Goal: Transaction & Acquisition: Purchase product/service

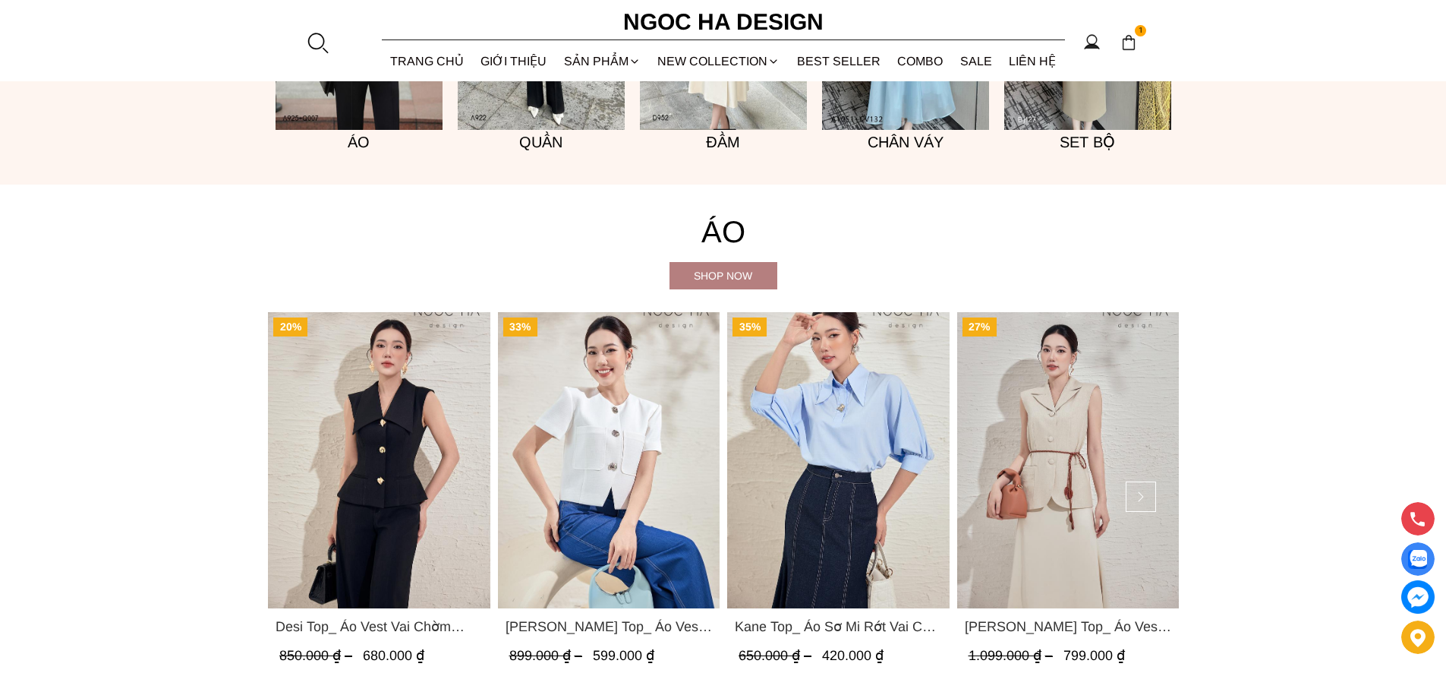
scroll to position [1670, 0]
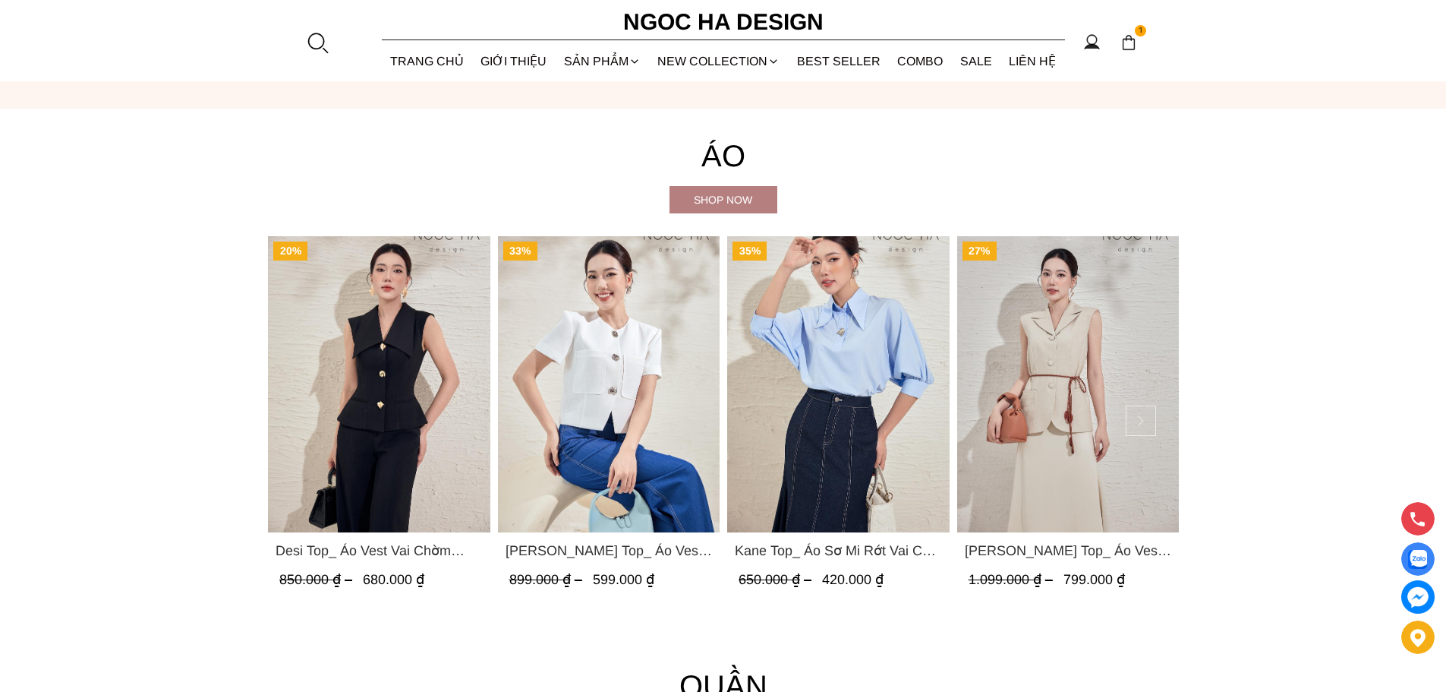
click at [1138, 418] on button at bounding box center [1141, 420] width 30 height 30
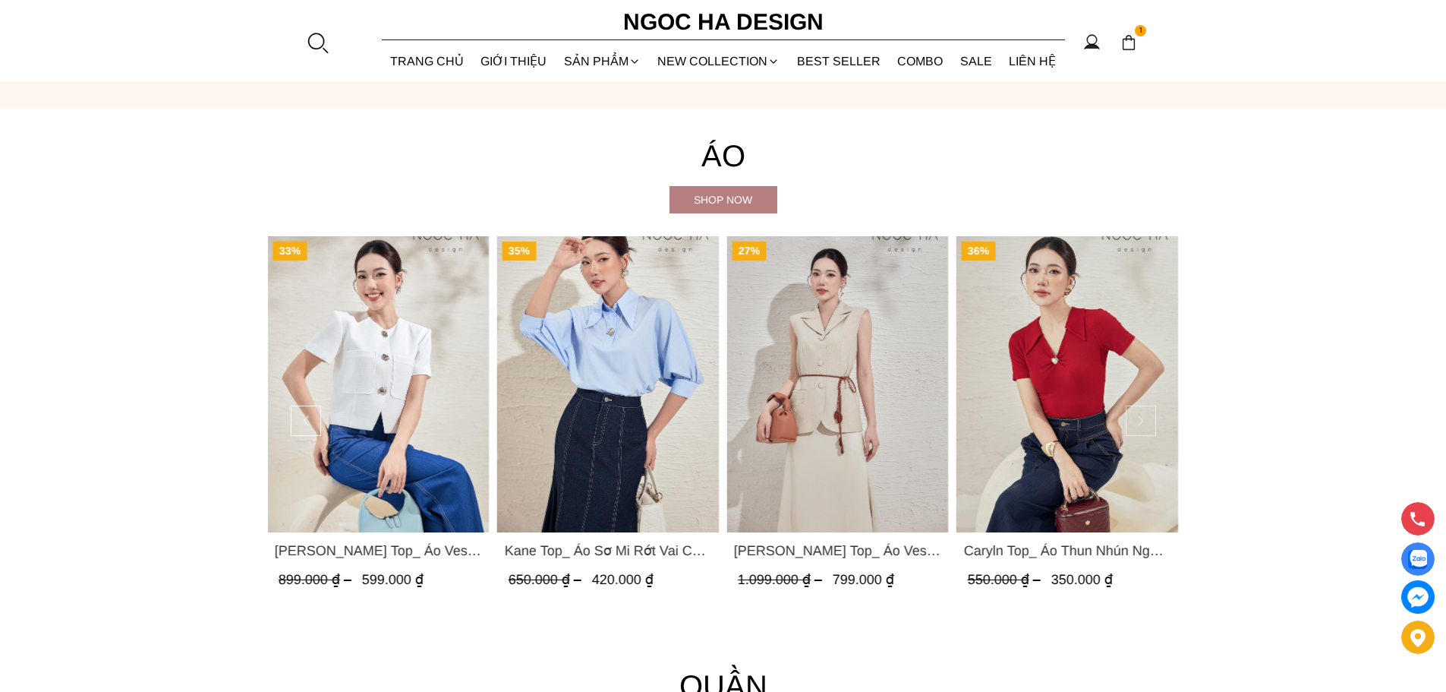
click at [1140, 419] on button at bounding box center [1141, 420] width 30 height 30
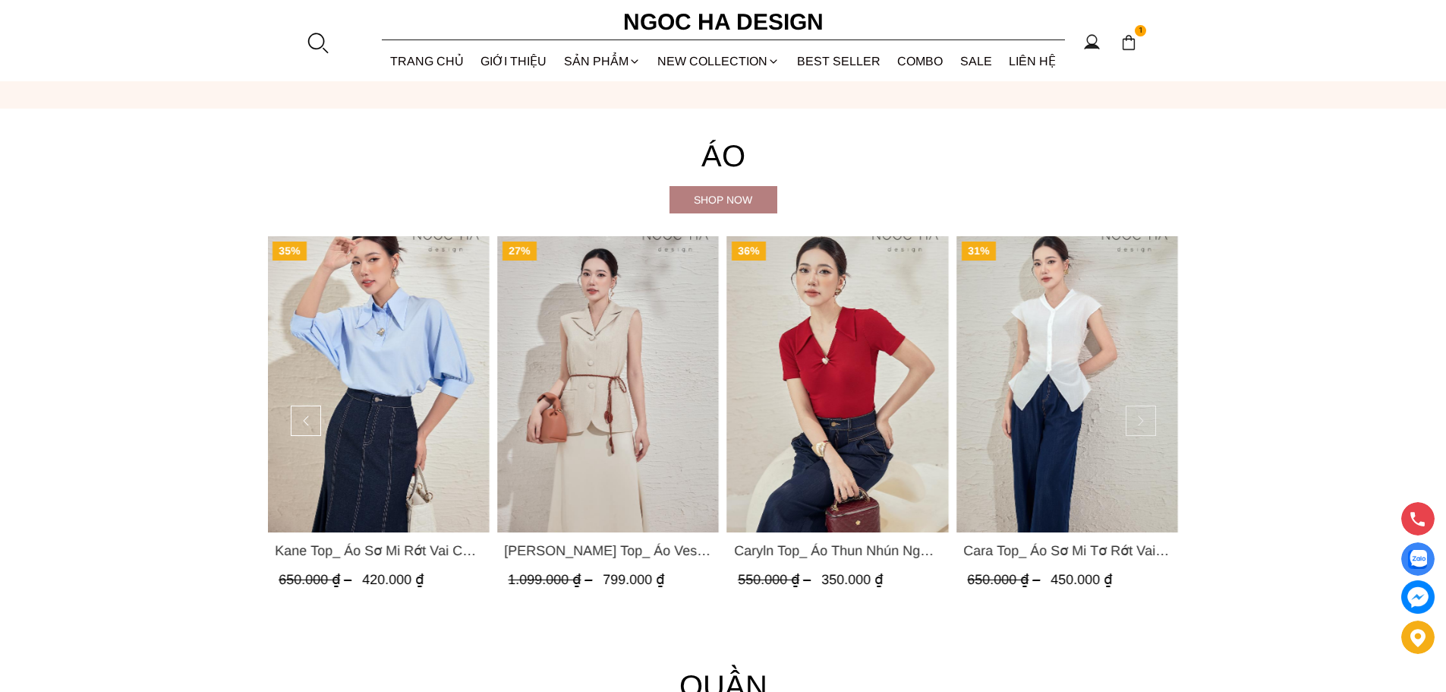
click at [1143, 419] on button at bounding box center [1141, 420] width 30 height 30
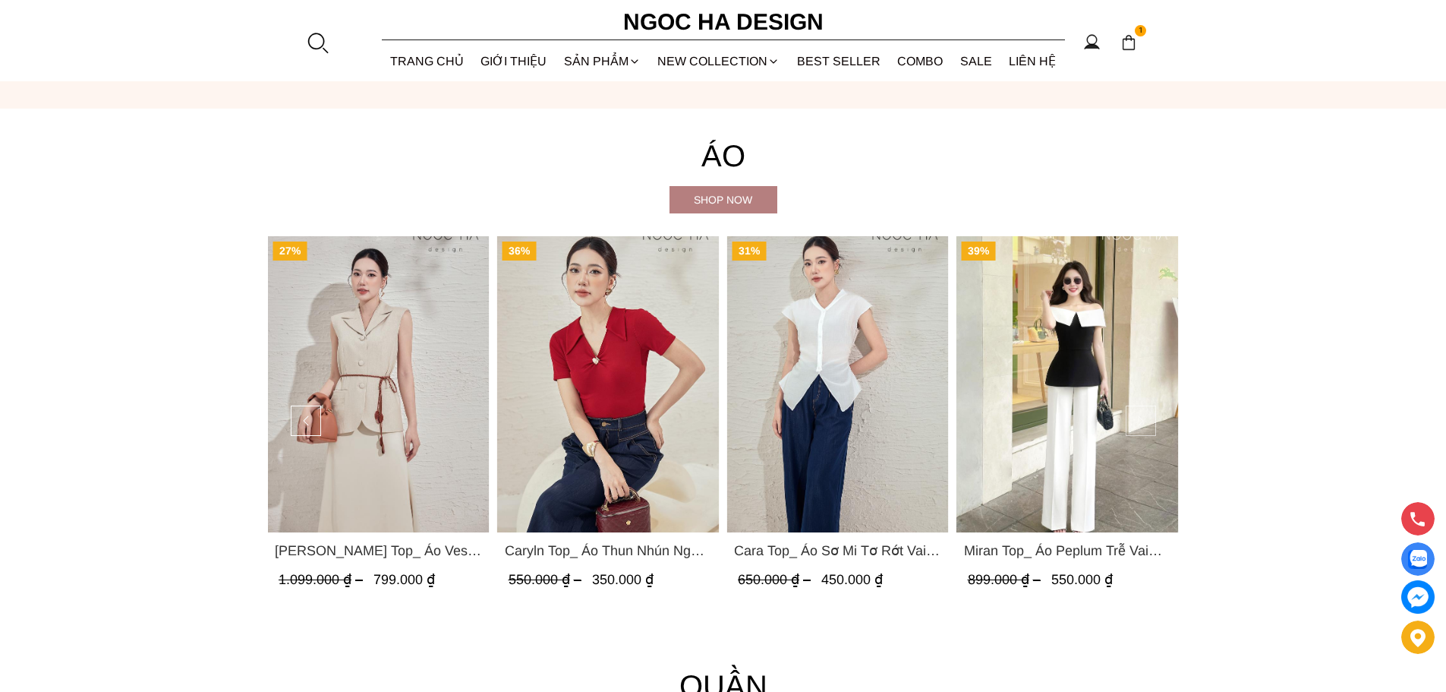
click at [1143, 419] on button at bounding box center [1141, 420] width 30 height 30
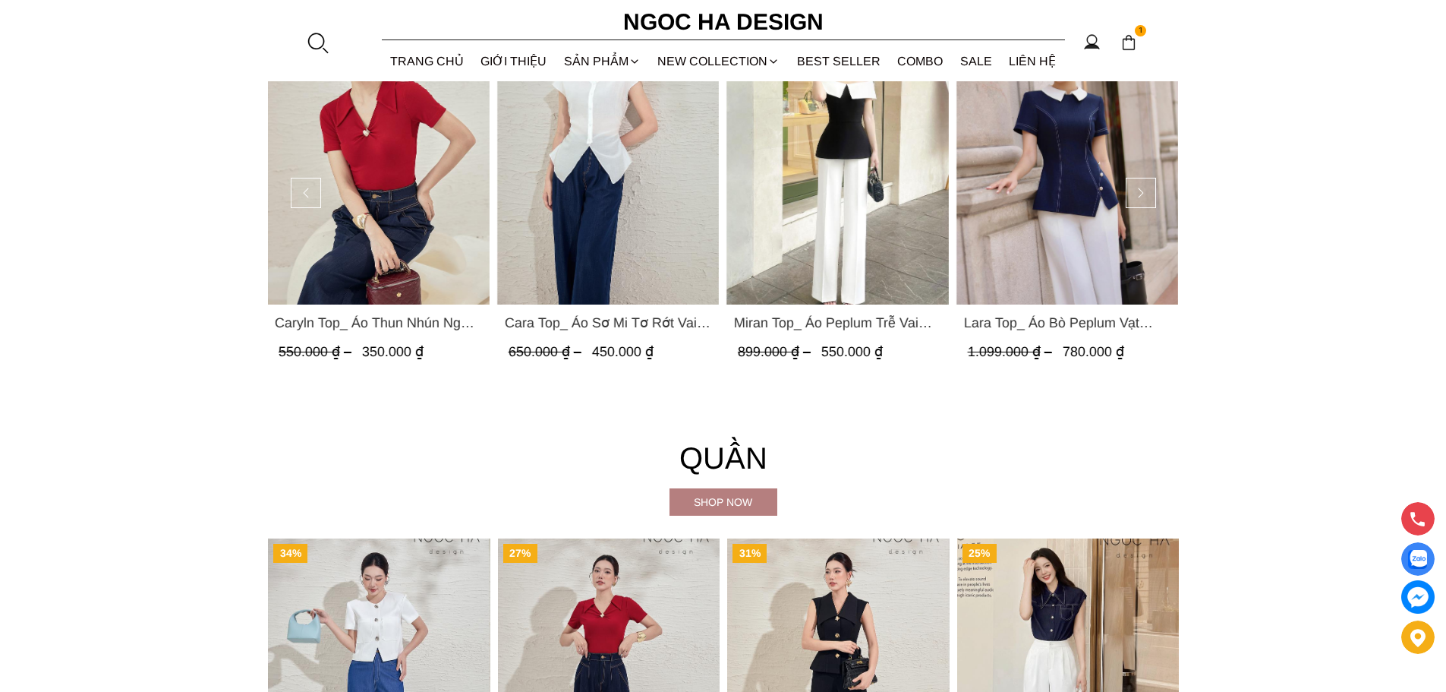
scroll to position [1594, 0]
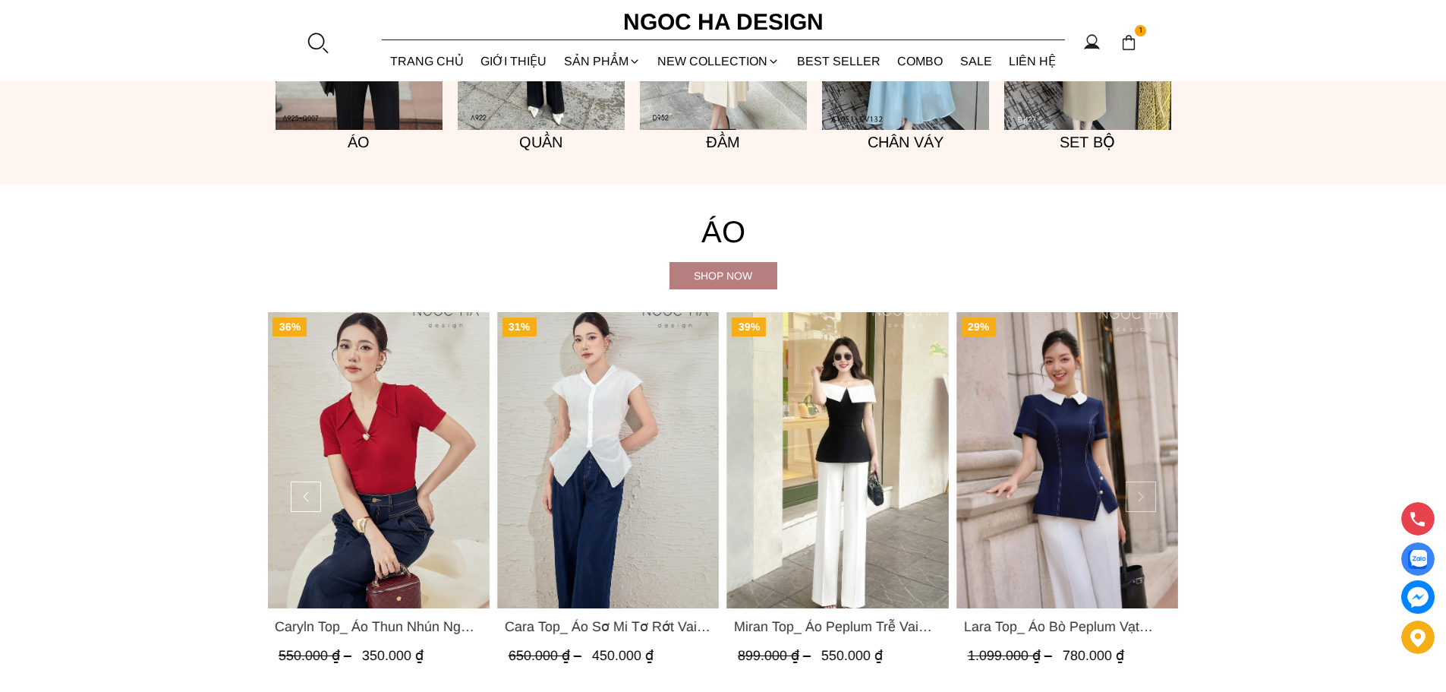
click at [1146, 490] on button at bounding box center [1141, 496] width 30 height 30
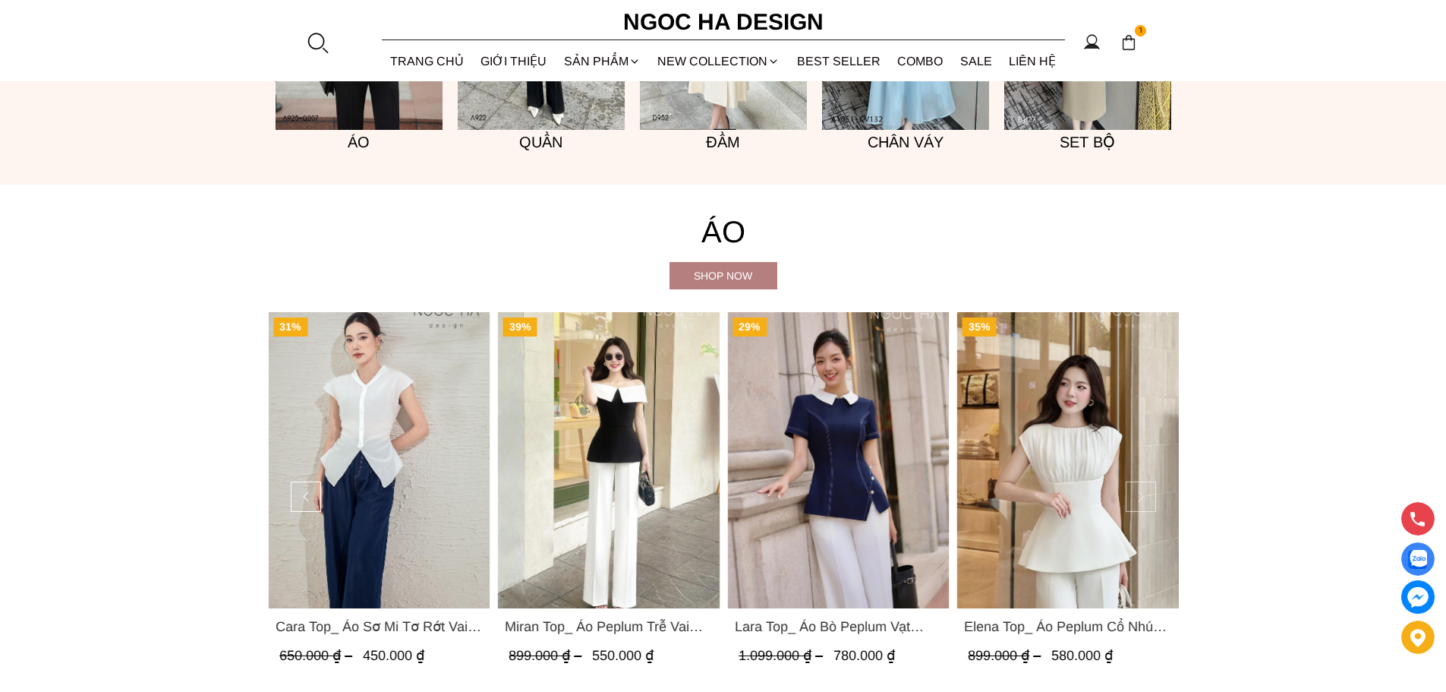
click at [1152, 495] on button at bounding box center [1141, 496] width 30 height 30
click at [1138, 496] on button at bounding box center [1141, 496] width 30 height 30
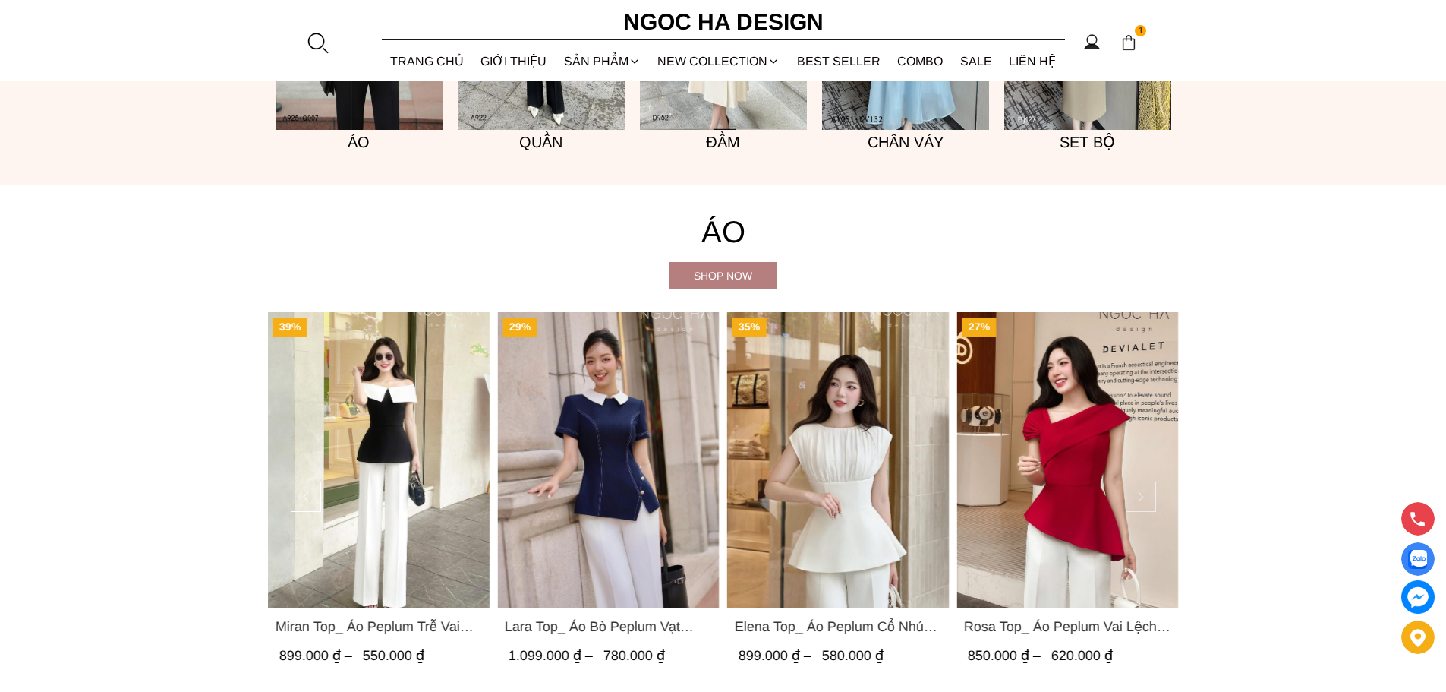
click at [1133, 495] on button at bounding box center [1141, 496] width 30 height 30
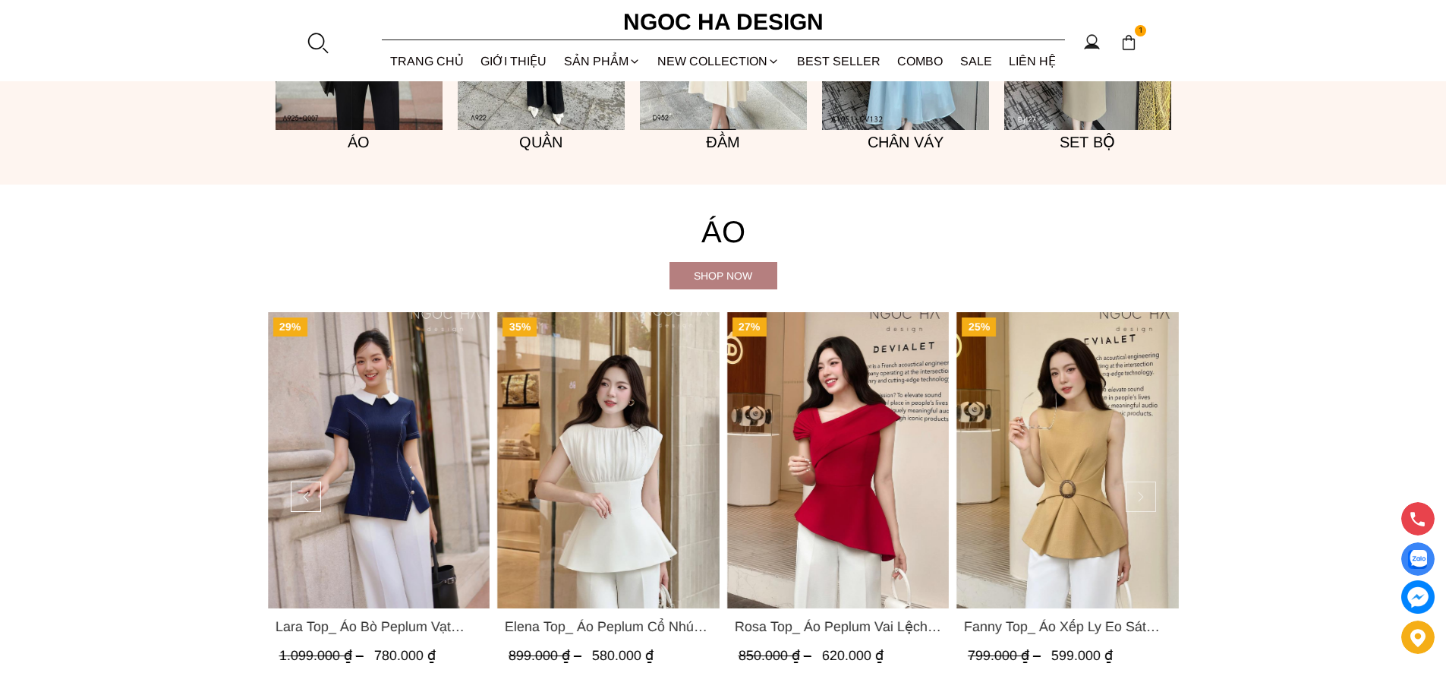
click at [1136, 497] on button at bounding box center [1141, 496] width 30 height 30
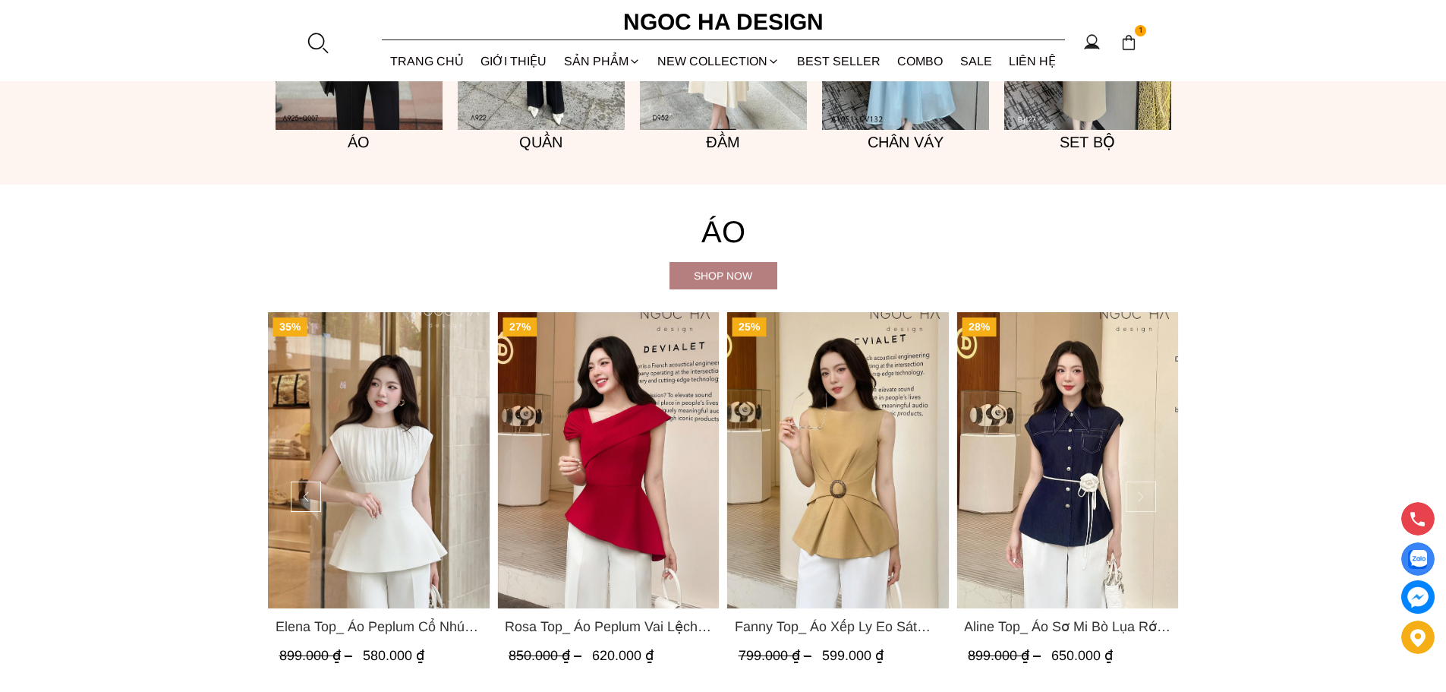
click at [1140, 501] on button at bounding box center [1141, 496] width 30 height 30
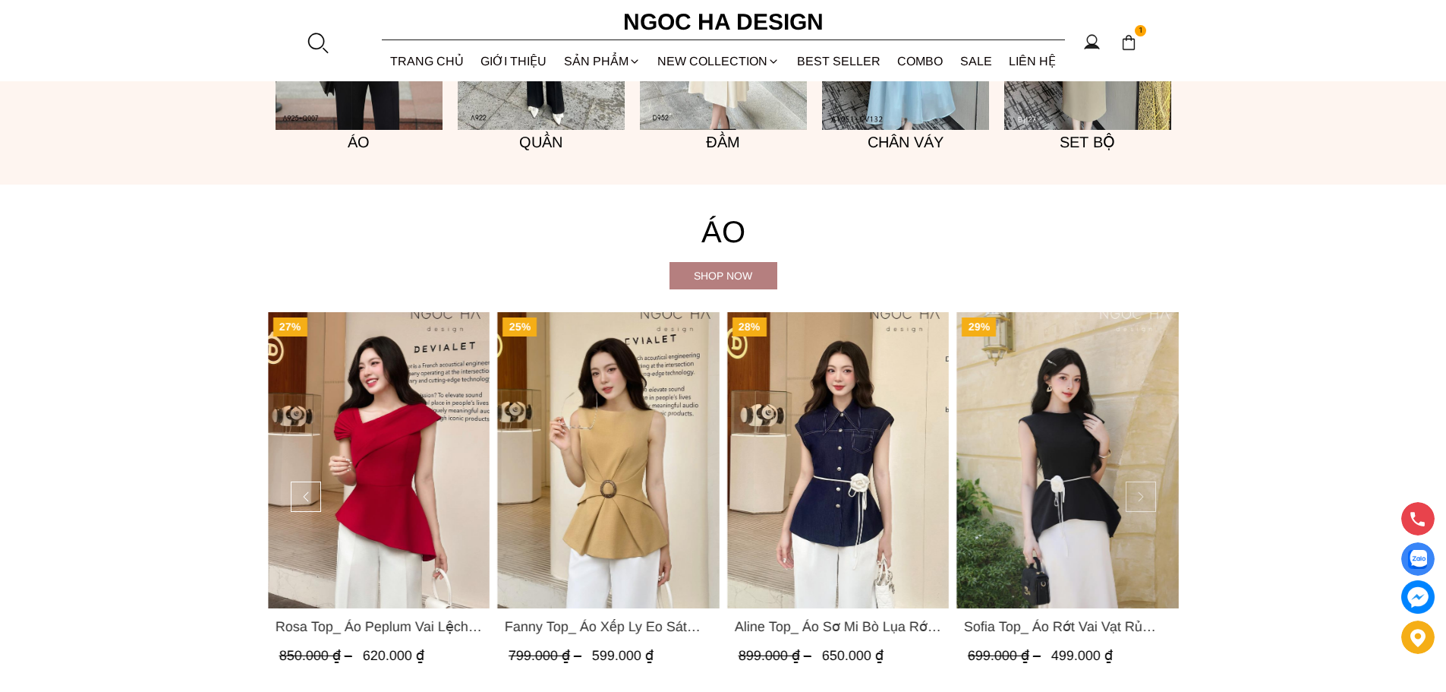
click at [1140, 501] on button at bounding box center [1141, 496] width 30 height 30
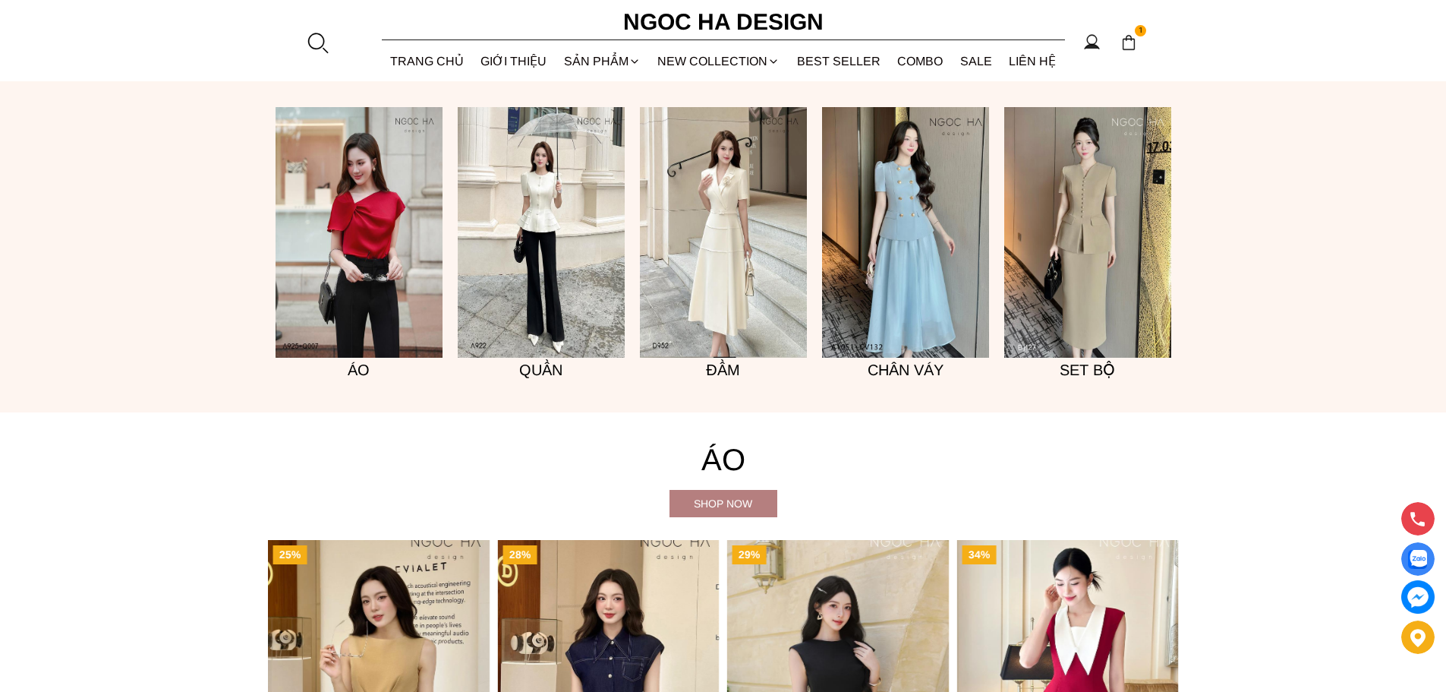
scroll to position [1670, 0]
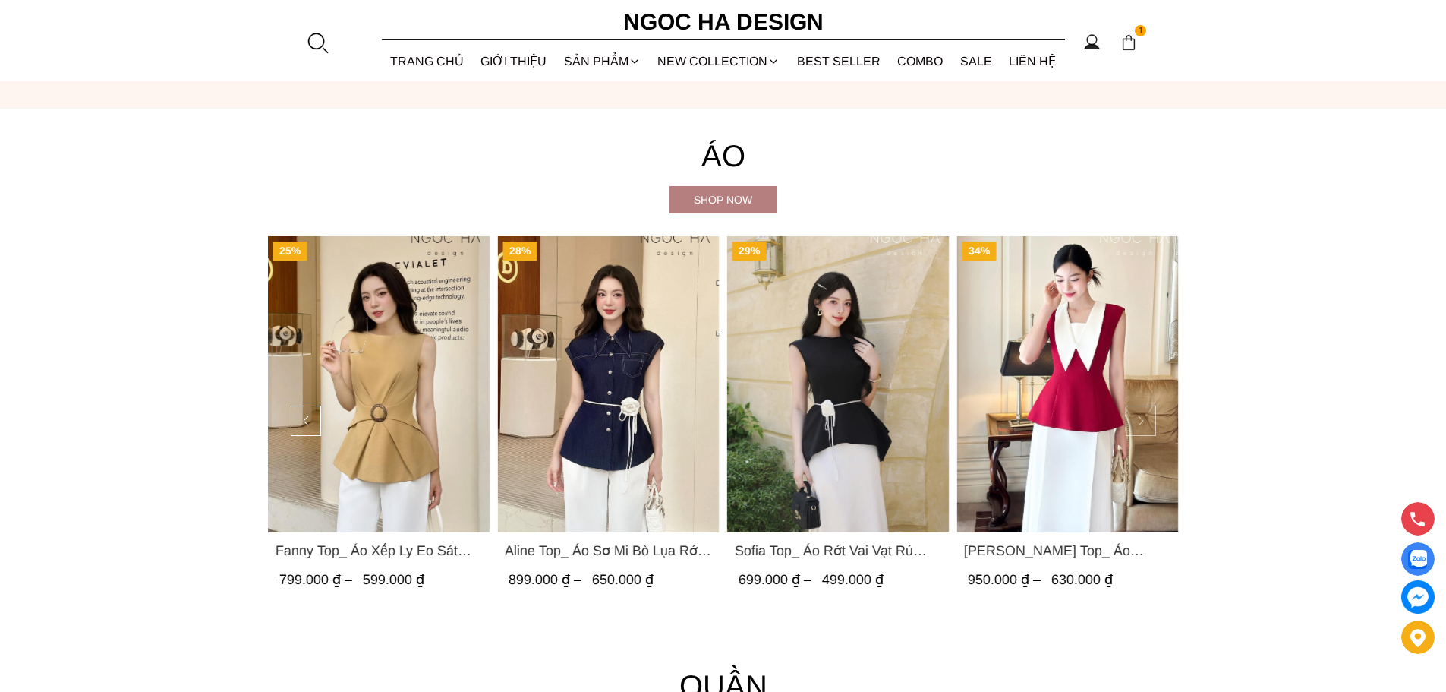
click at [1139, 424] on button at bounding box center [1141, 420] width 30 height 30
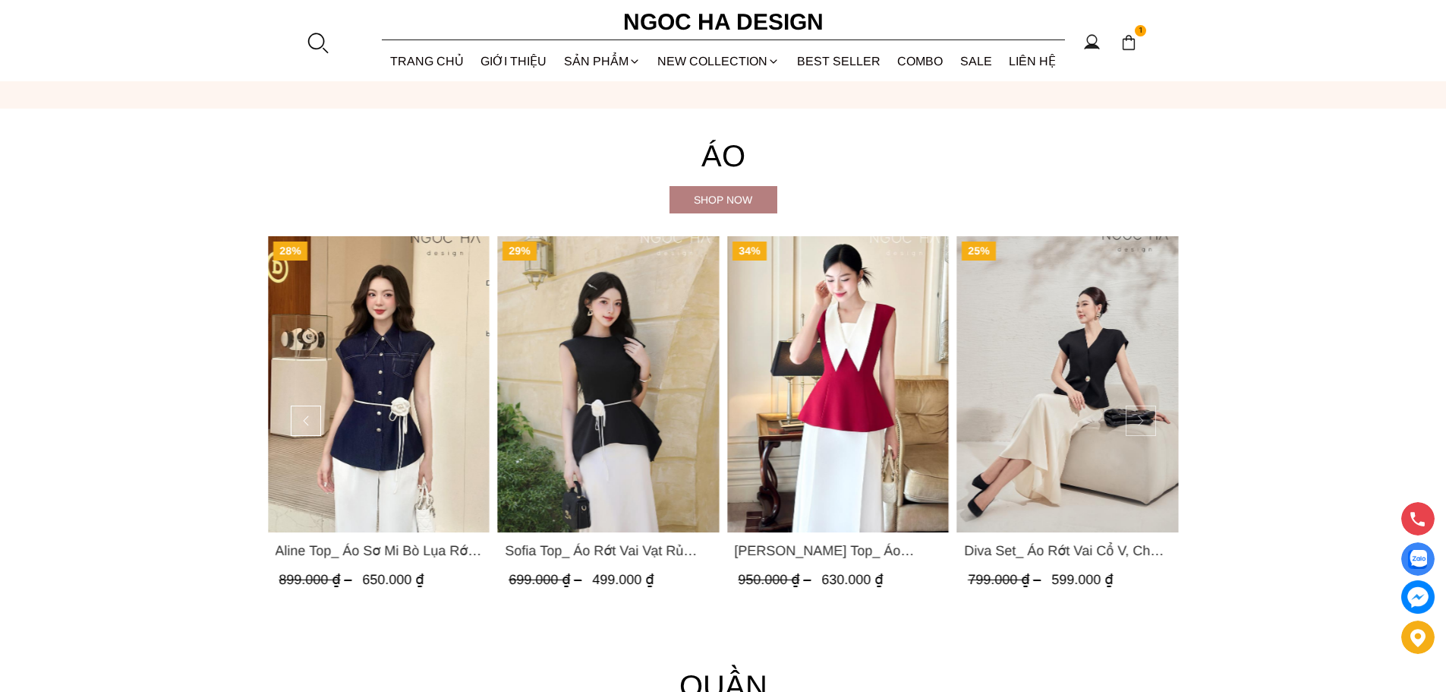
click at [1140, 424] on button at bounding box center [1141, 420] width 30 height 30
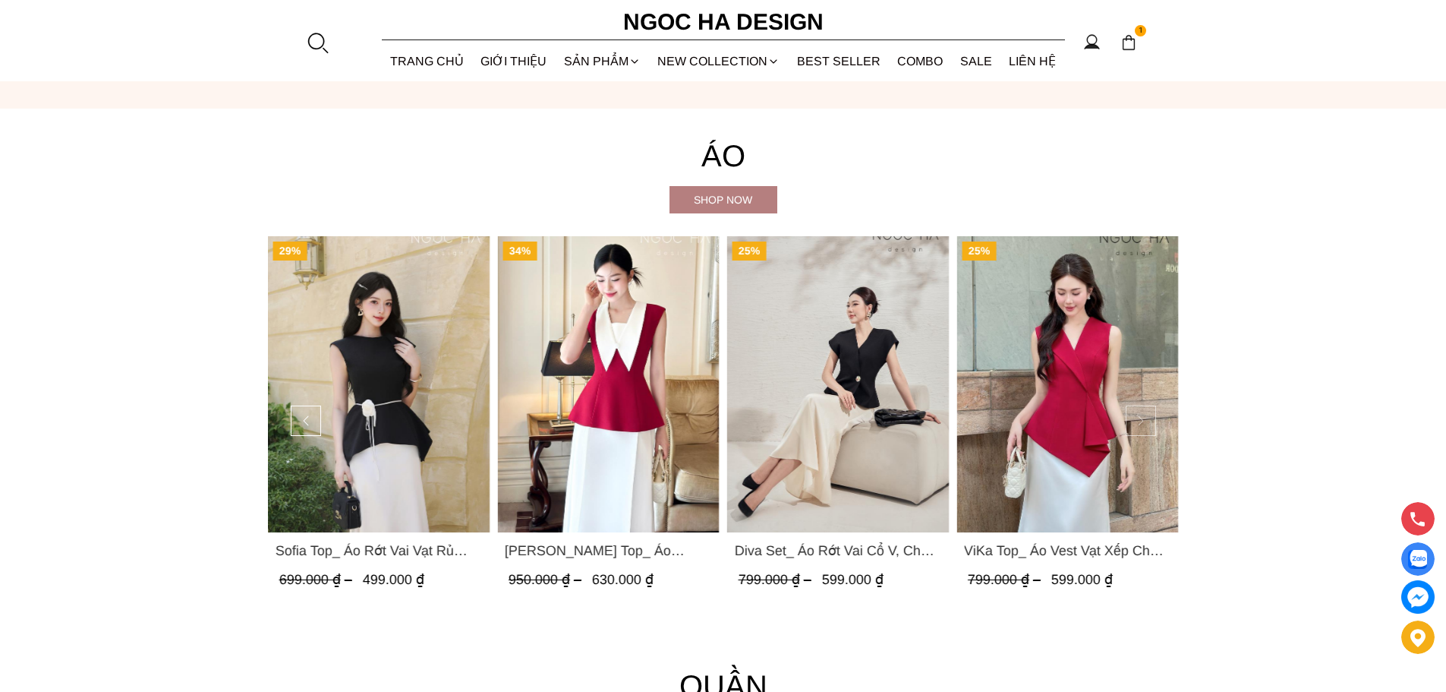
click at [1137, 418] on button at bounding box center [1141, 420] width 30 height 30
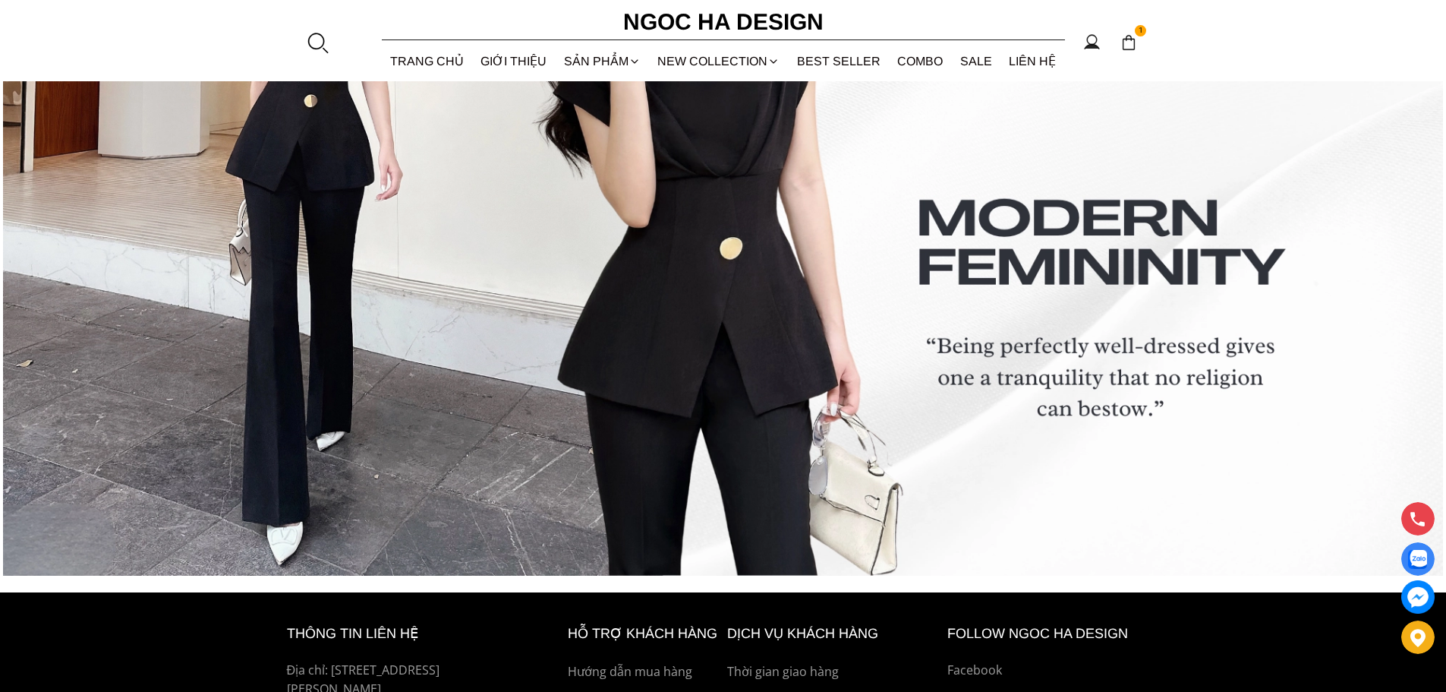
scroll to position [6422, 0]
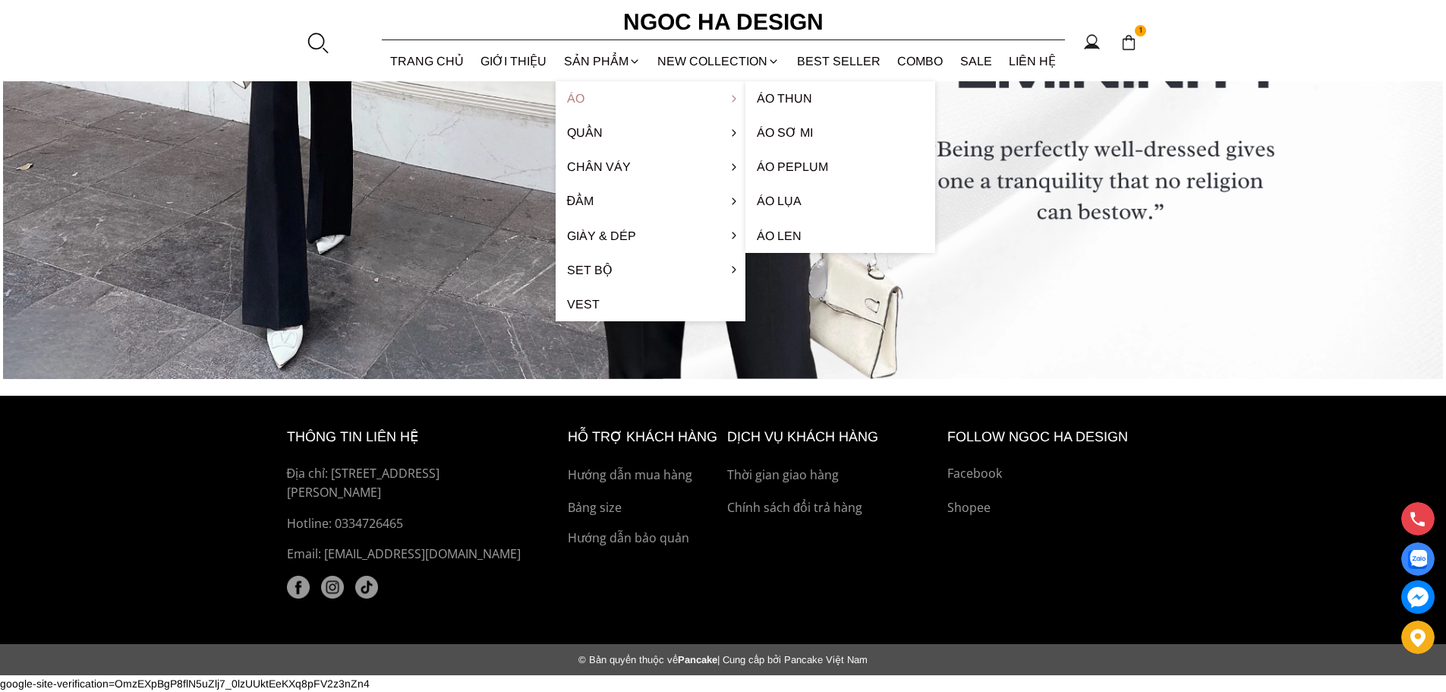
click at [578, 99] on link "Áo" at bounding box center [651, 98] width 190 height 34
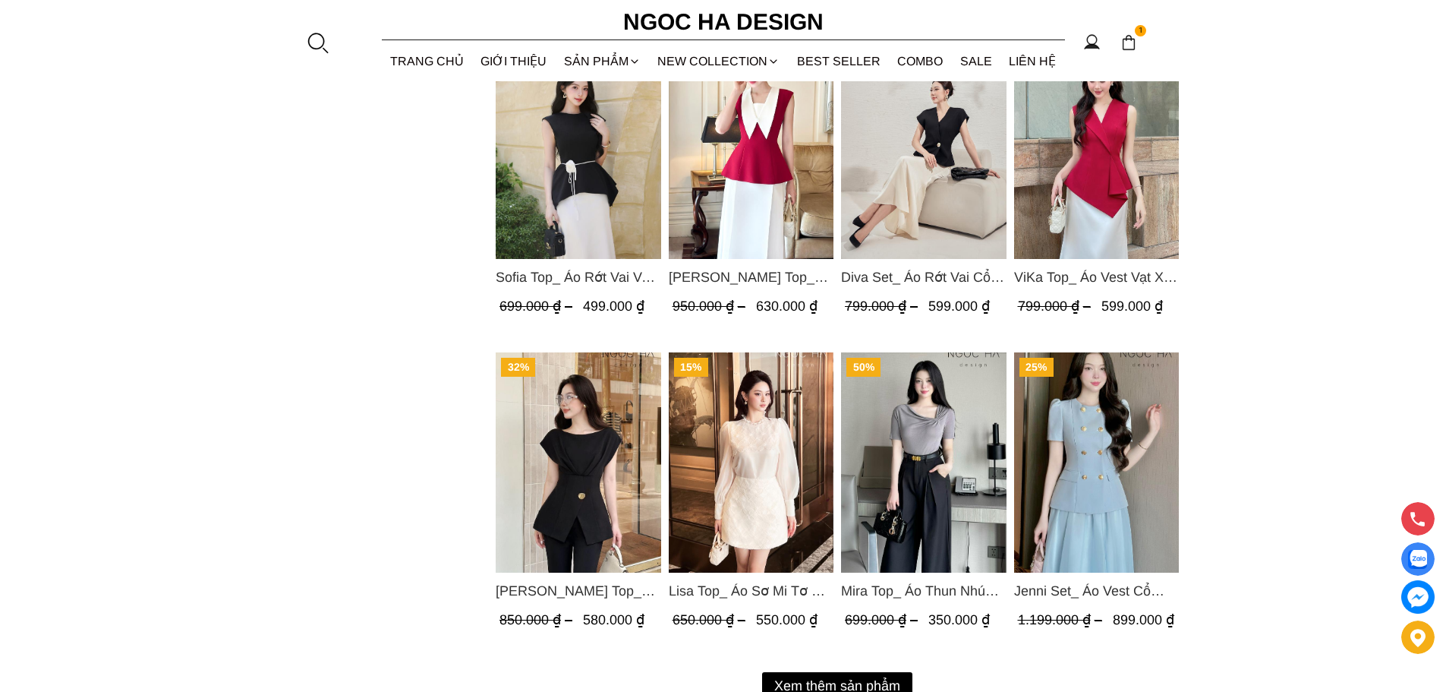
scroll to position [1822, 0]
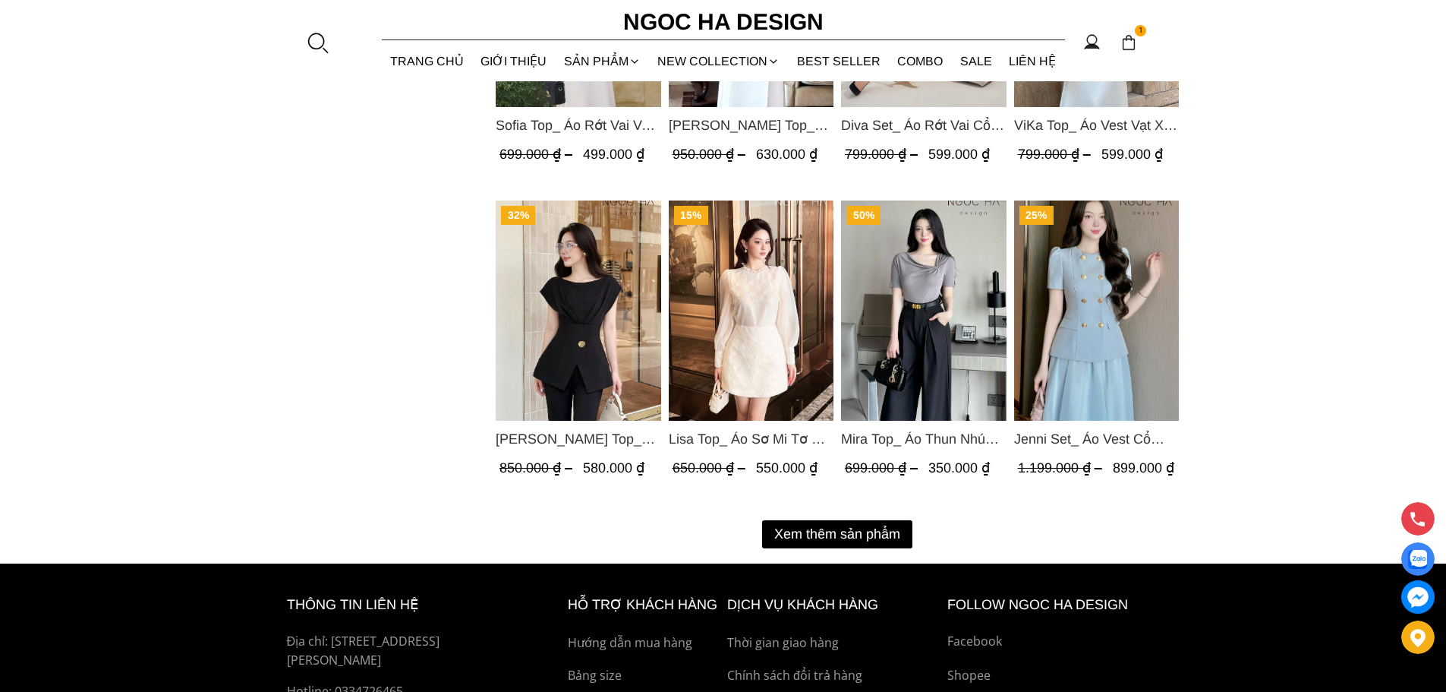
click at [859, 533] on button "Xem thêm sản phẩm" at bounding box center [837, 534] width 150 height 28
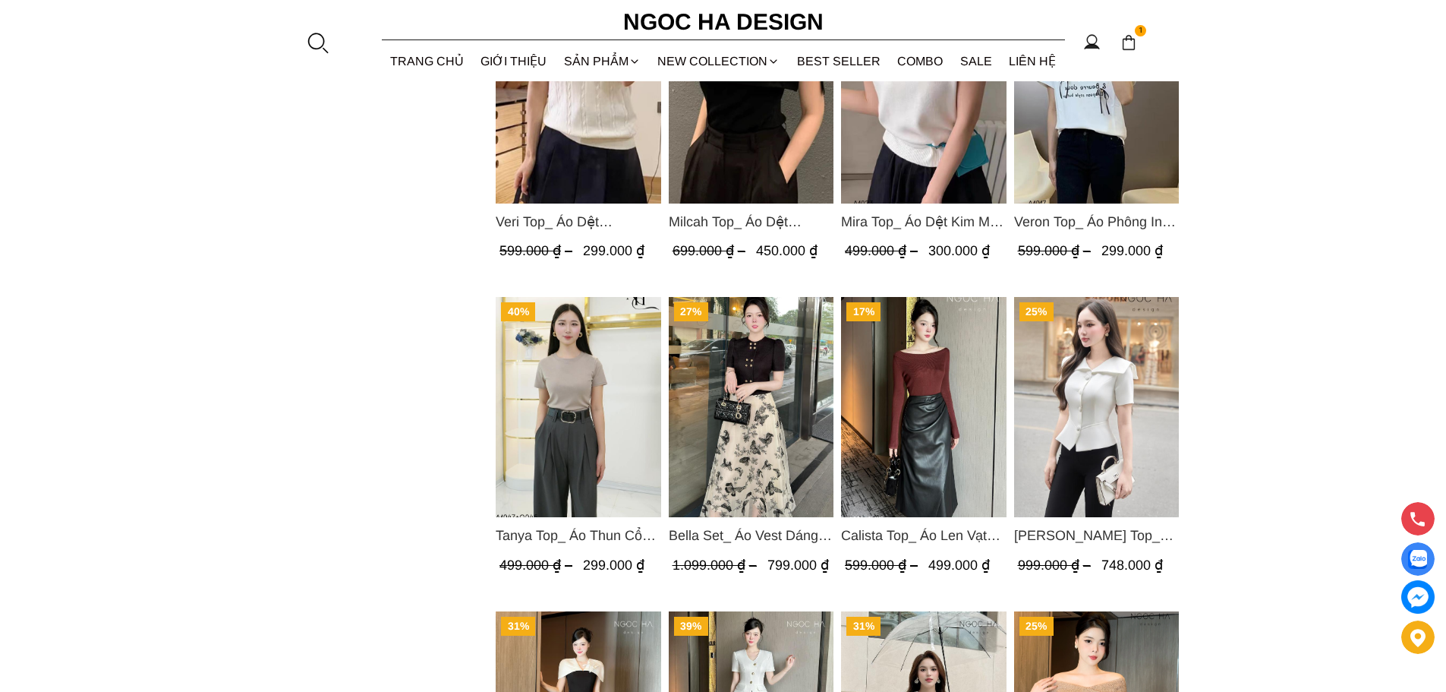
scroll to position [2126, 0]
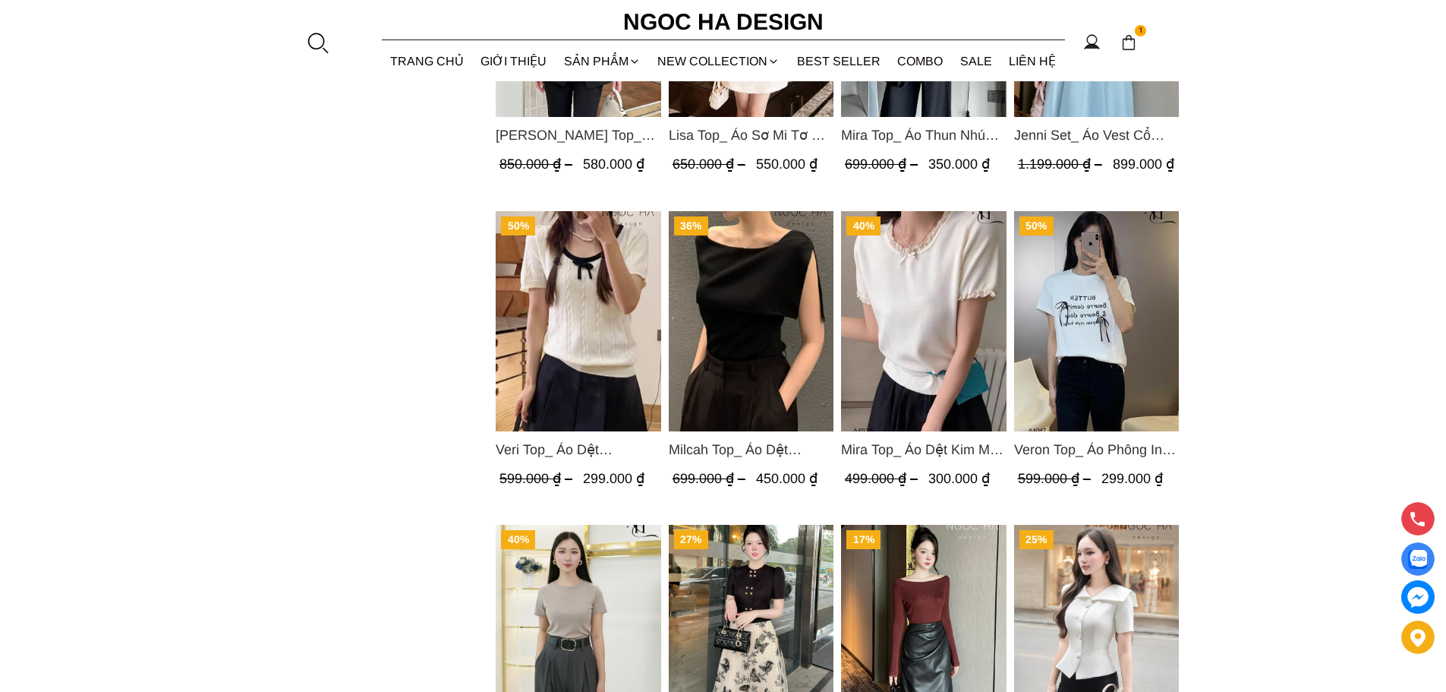
click at [576, 313] on img "Product image - Veri Top_ Áo Dệt Kim Viền Cổ Đính Nơ A1019" at bounding box center [579, 321] width 166 height 220
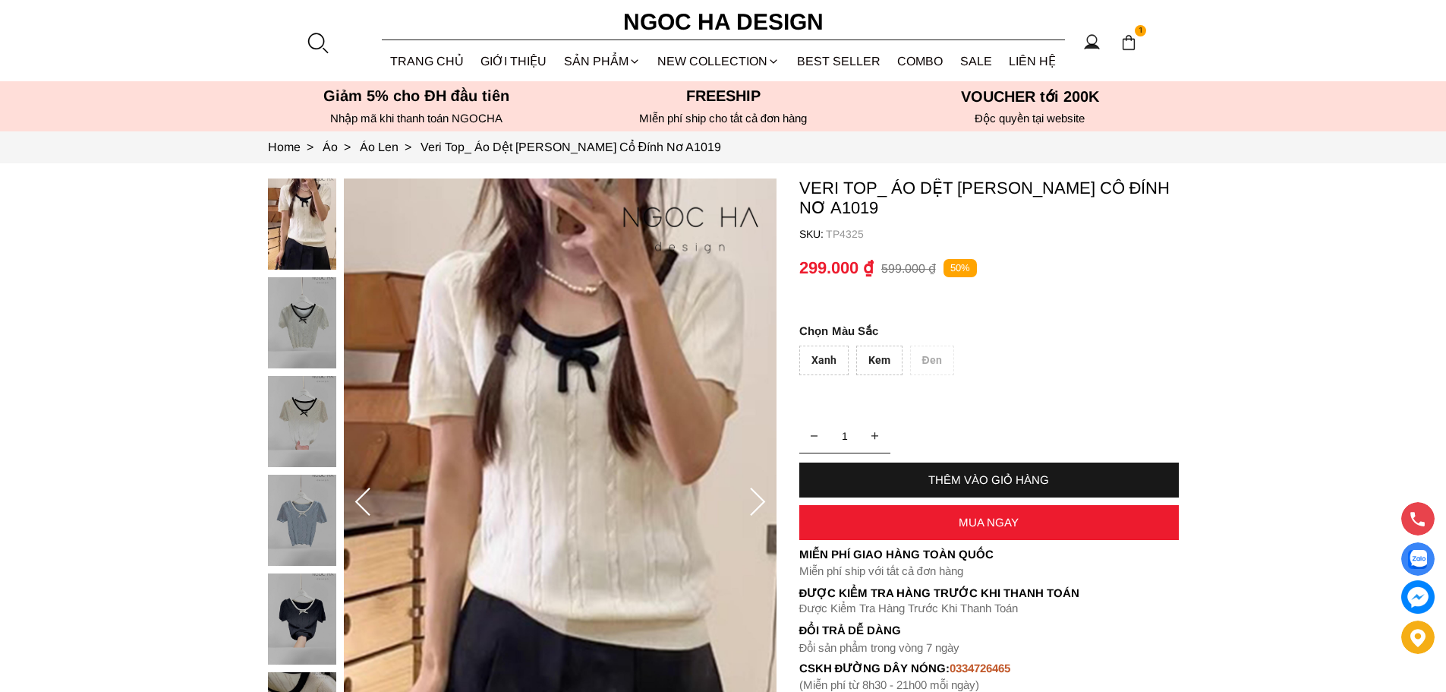
click at [761, 507] on icon at bounding box center [757, 502] width 30 height 30
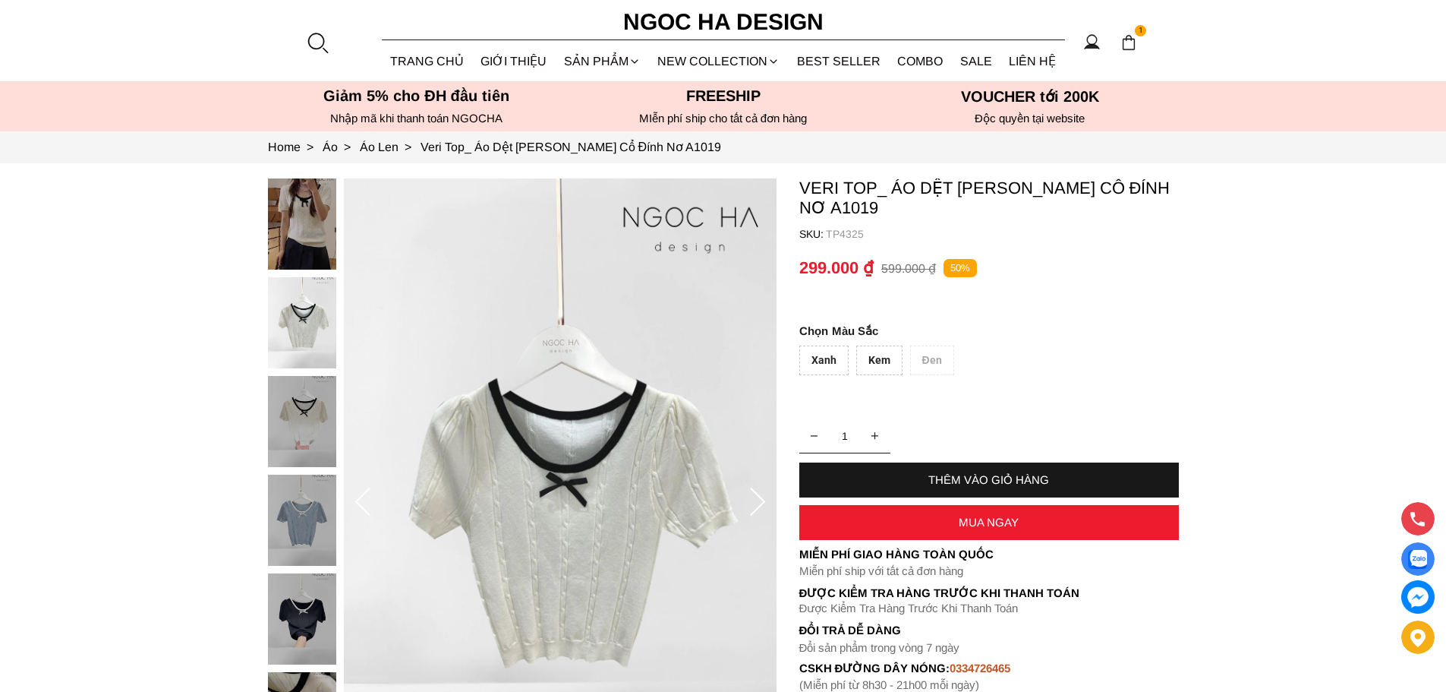
click at [301, 222] on div at bounding box center [306, 622] width 76 height 888
click at [749, 497] on icon at bounding box center [757, 502] width 30 height 30
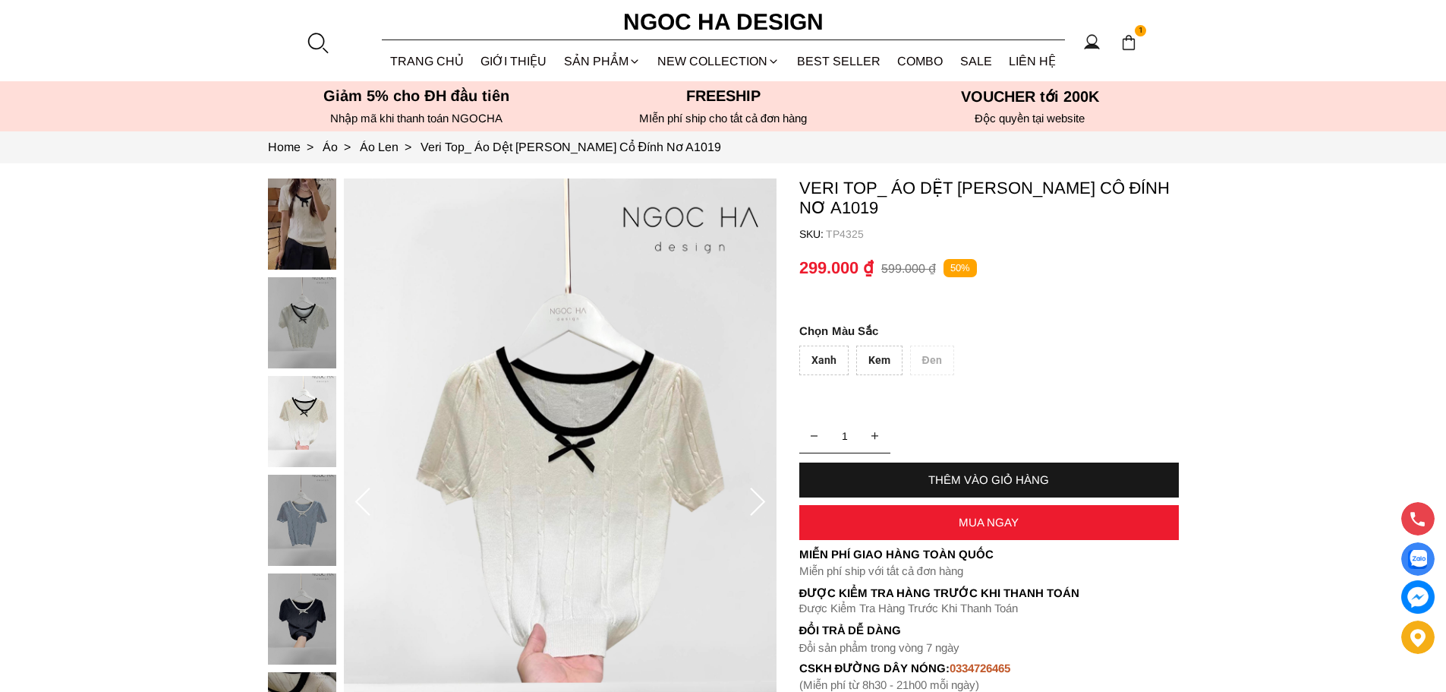
click at [753, 497] on icon at bounding box center [757, 502] width 30 height 30
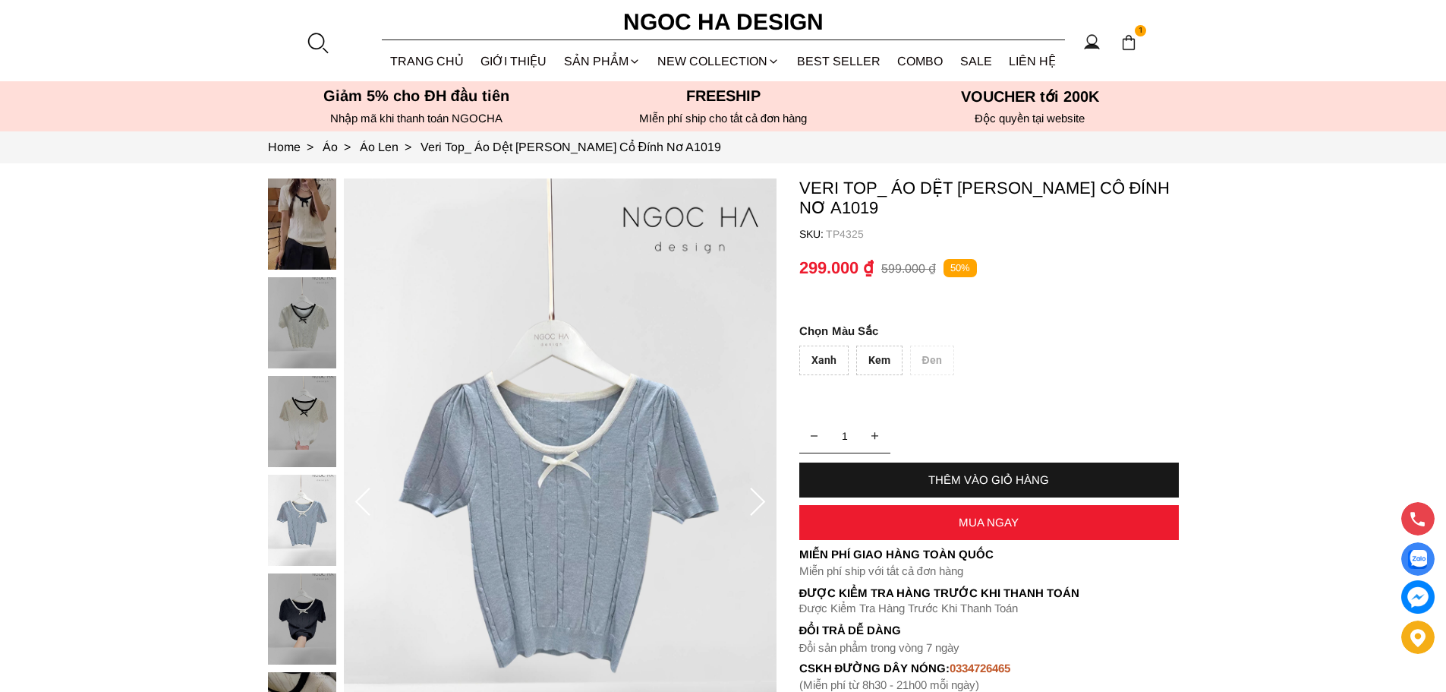
click at [754, 497] on icon at bounding box center [757, 502] width 30 height 30
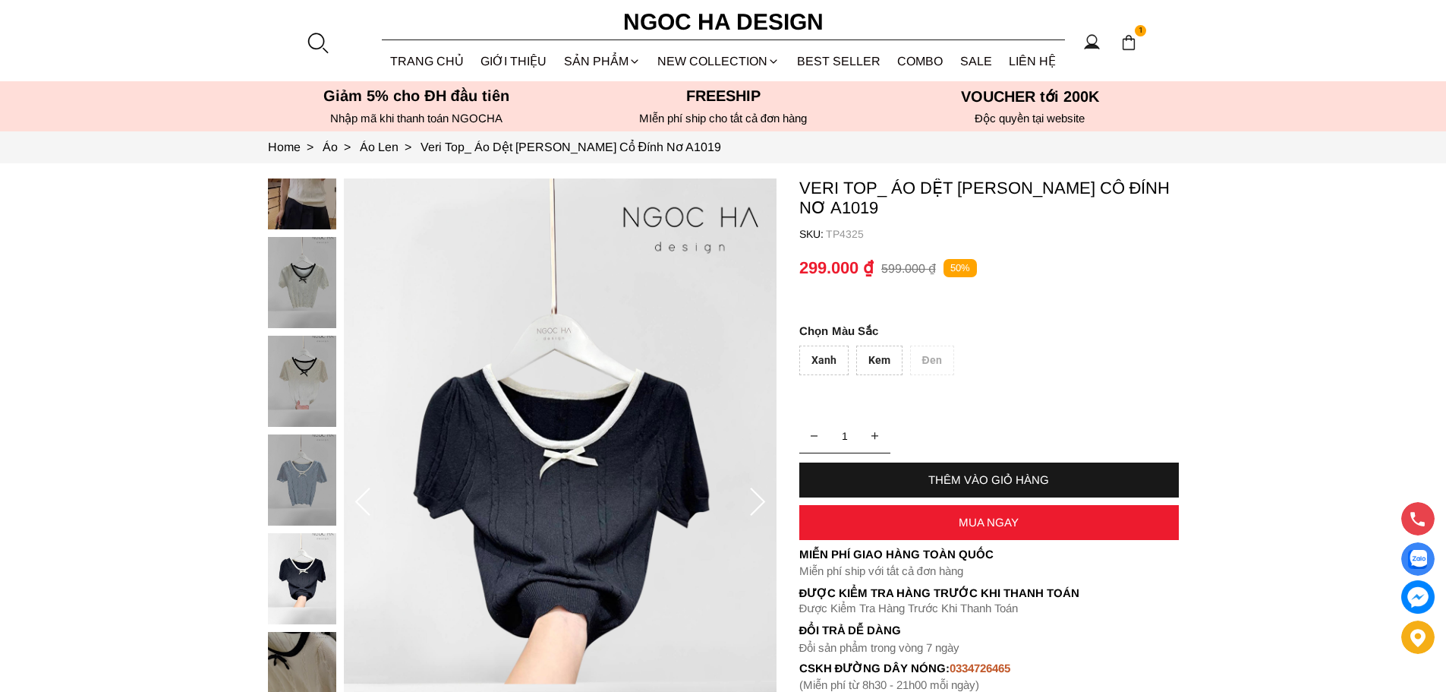
click at [755, 496] on icon at bounding box center [757, 502] width 30 height 30
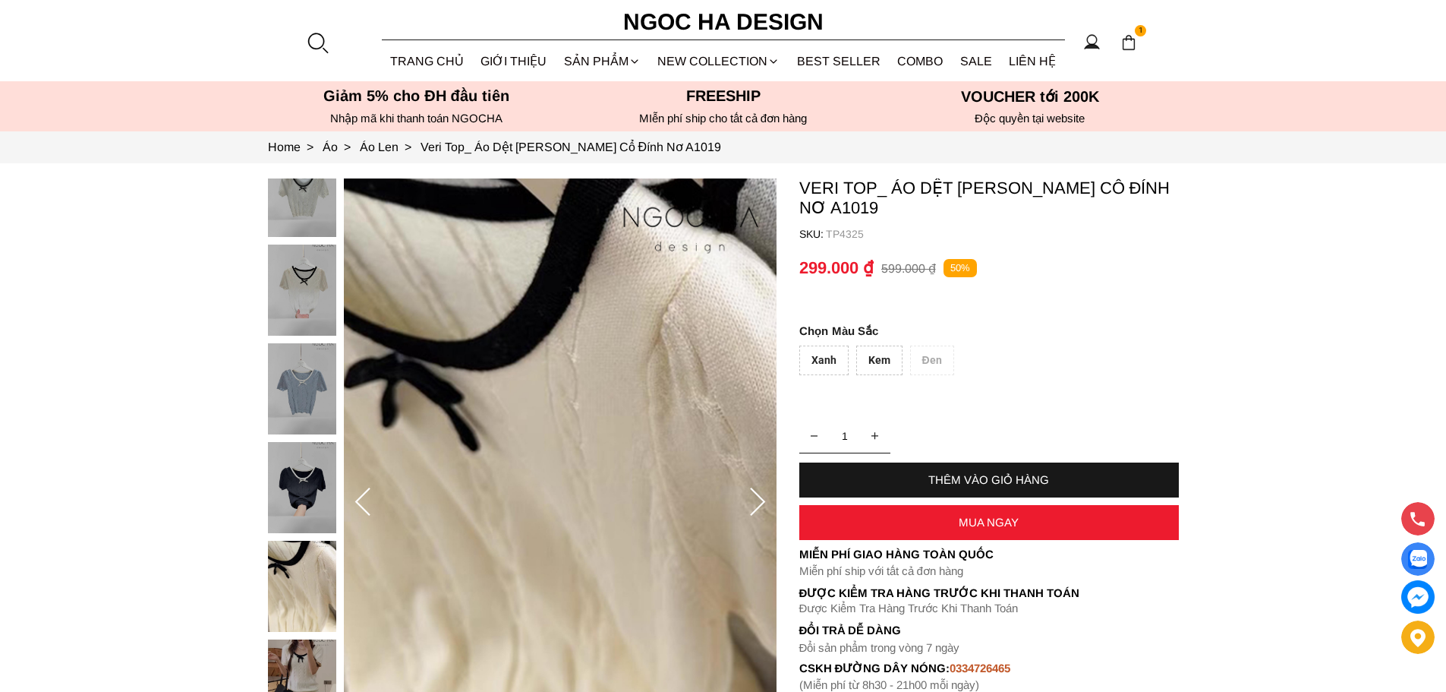
click at [755, 496] on icon at bounding box center [757, 502] width 30 height 30
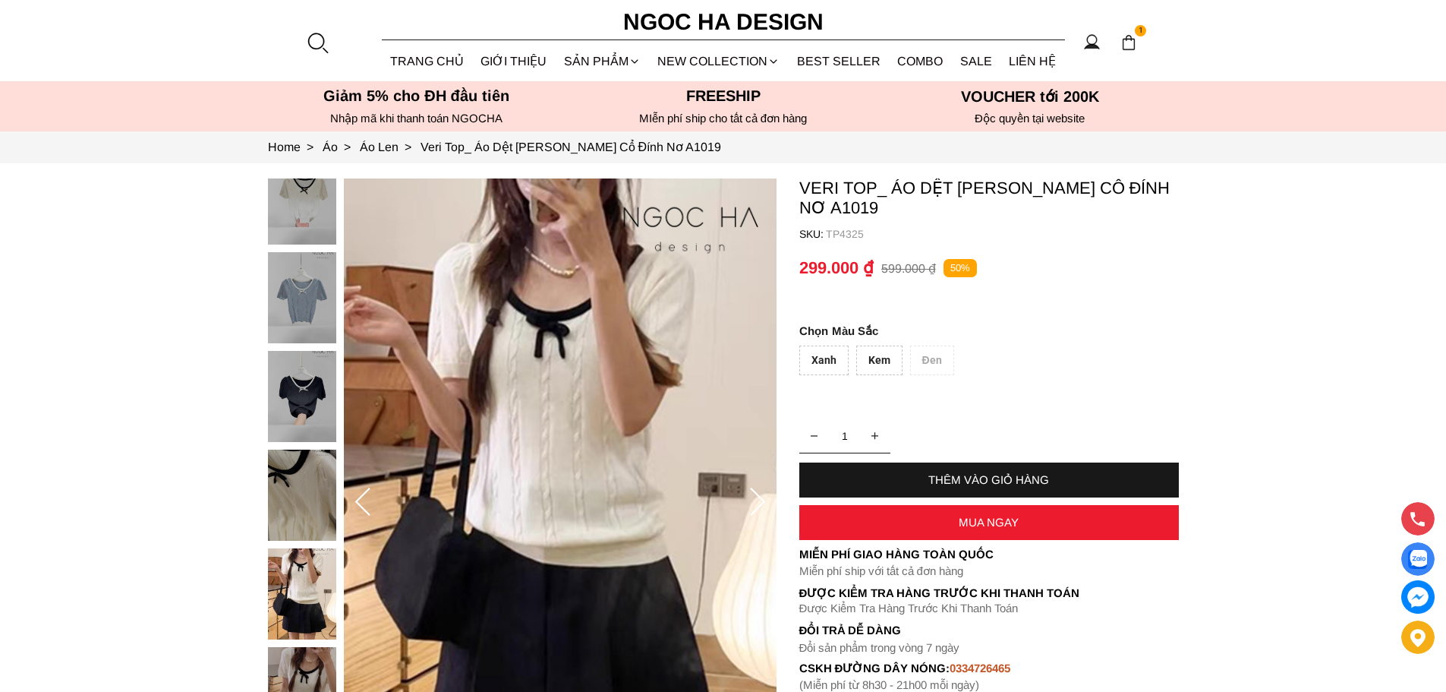
click at [755, 496] on icon at bounding box center [757, 502] width 30 height 30
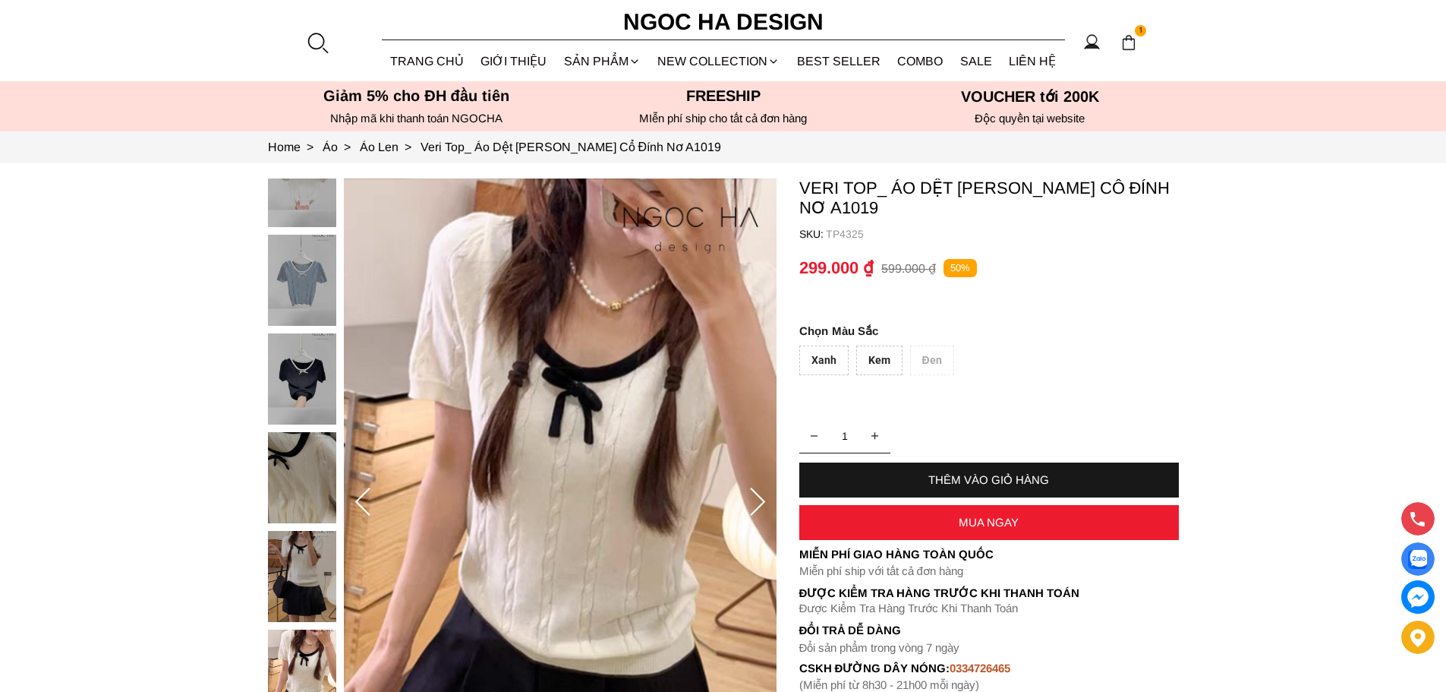
click at [755, 496] on icon at bounding box center [757, 502] width 30 height 30
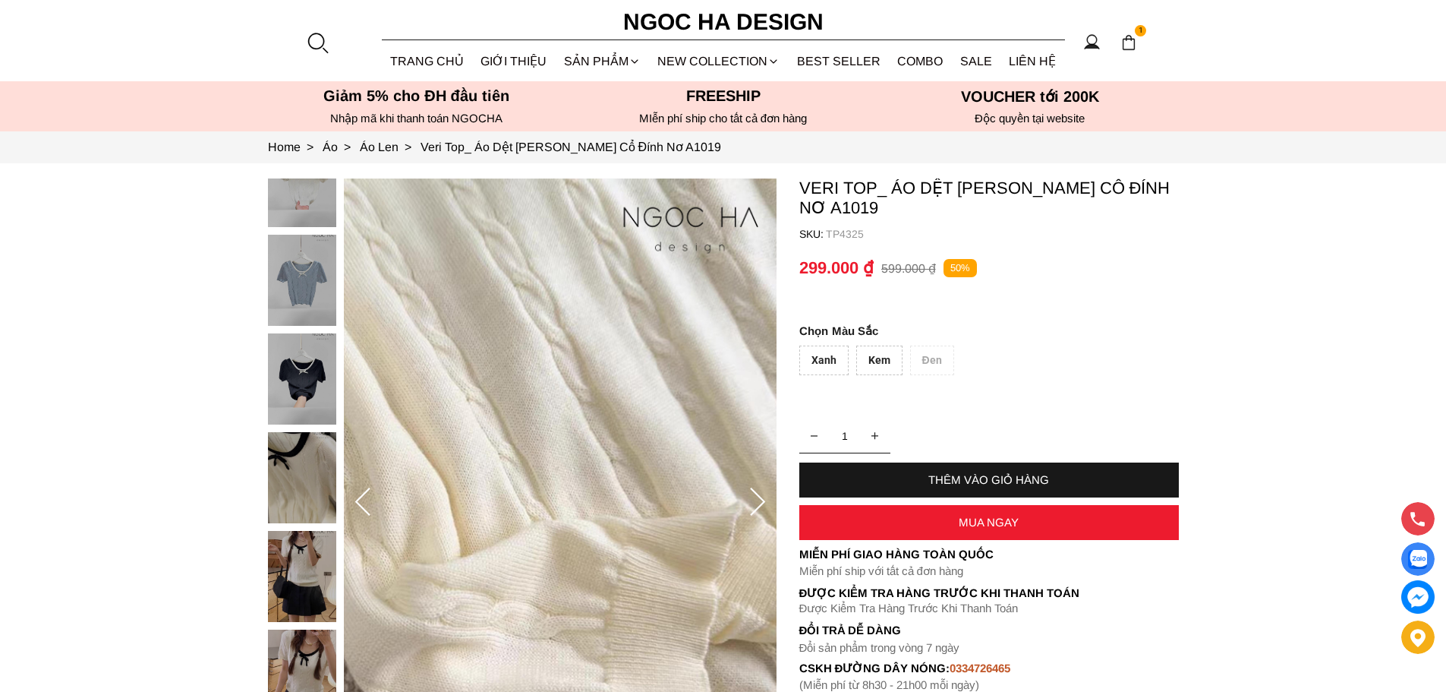
click at [755, 496] on icon at bounding box center [757, 502] width 30 height 30
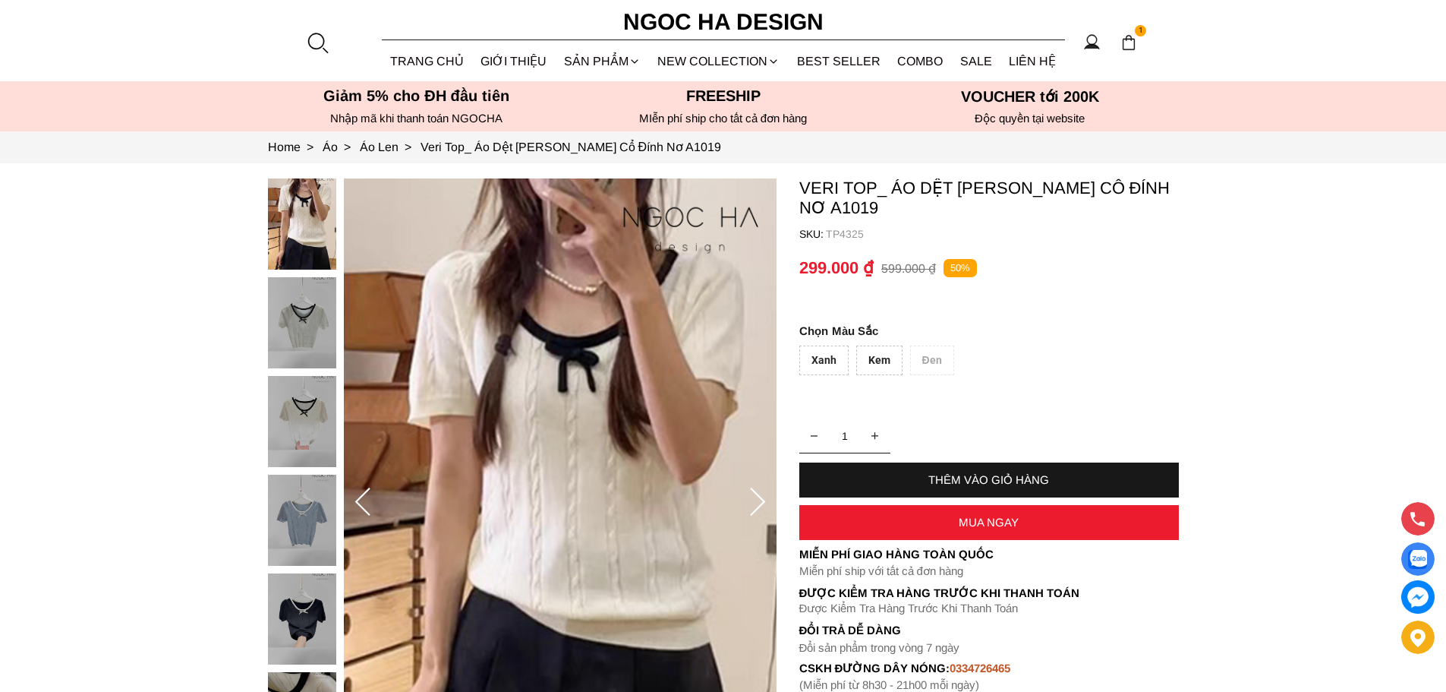
click at [755, 496] on icon at bounding box center [757, 502] width 30 height 30
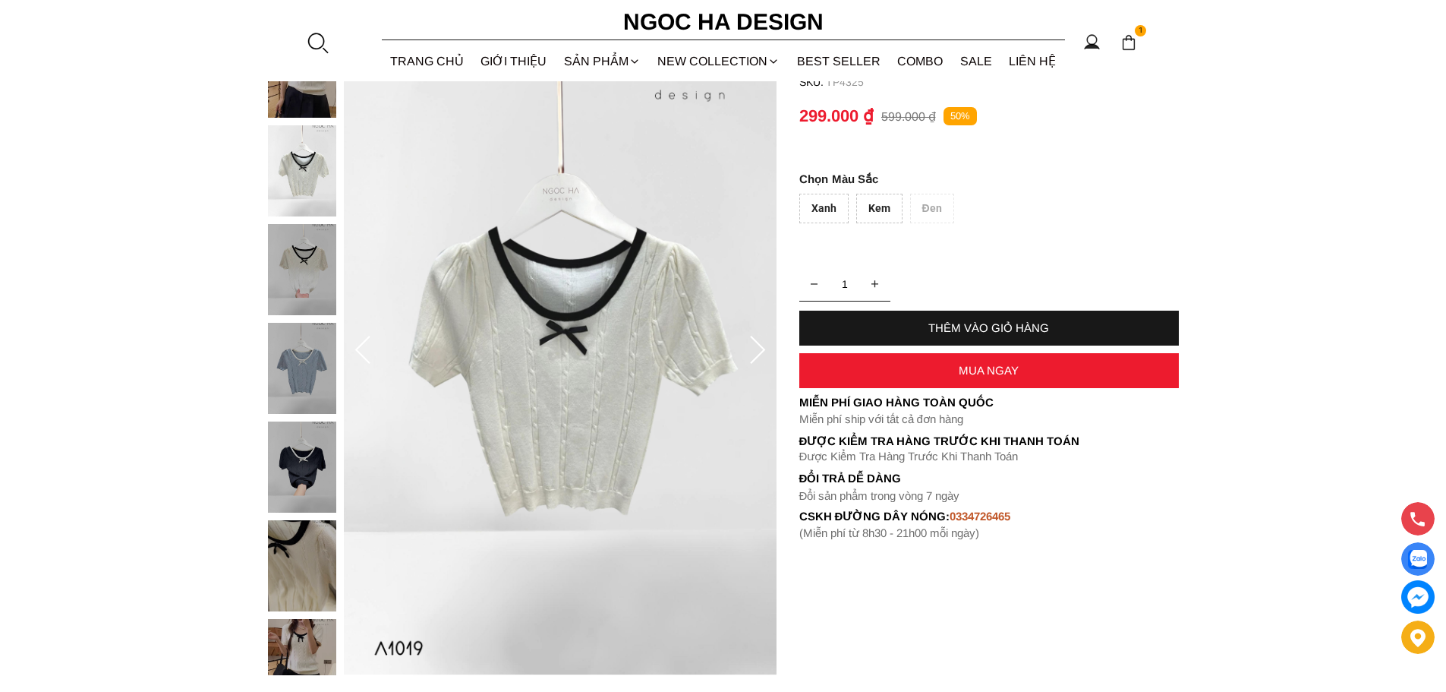
scroll to position [228, 0]
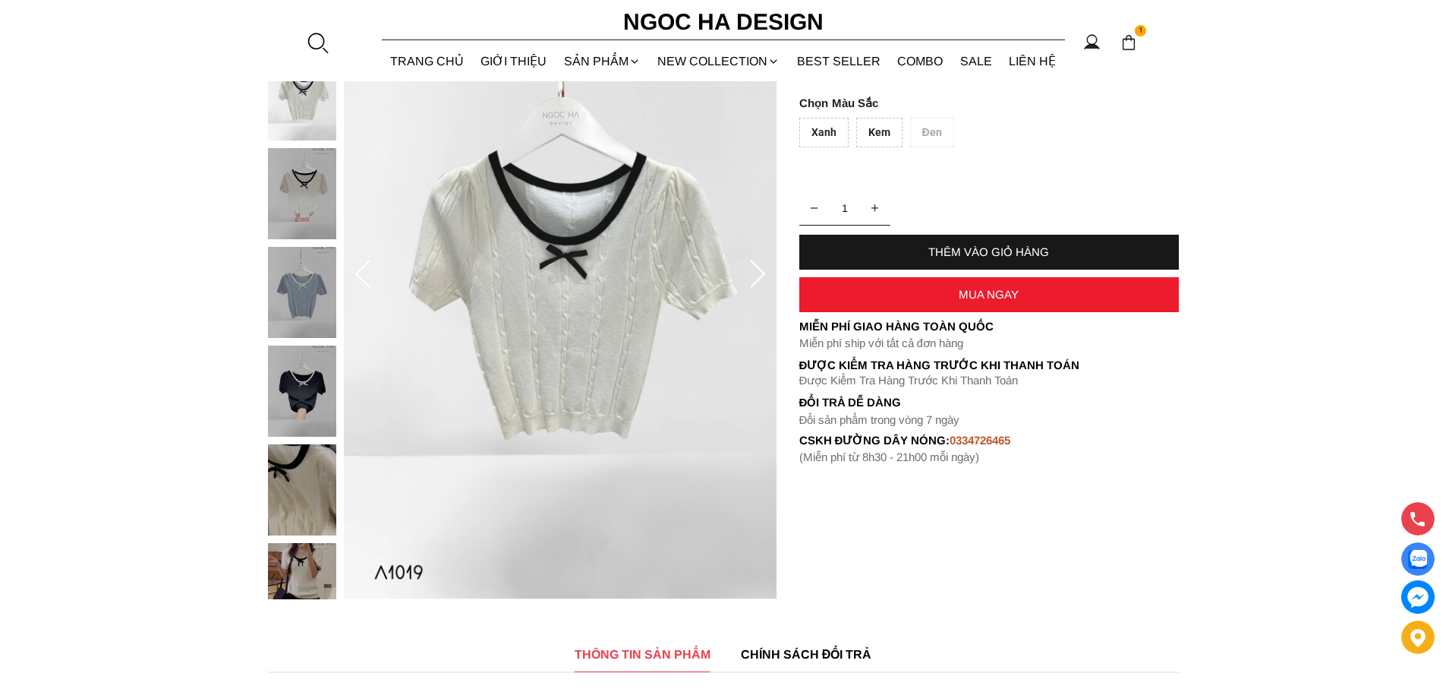
click at [309, 374] on img at bounding box center [302, 390] width 68 height 91
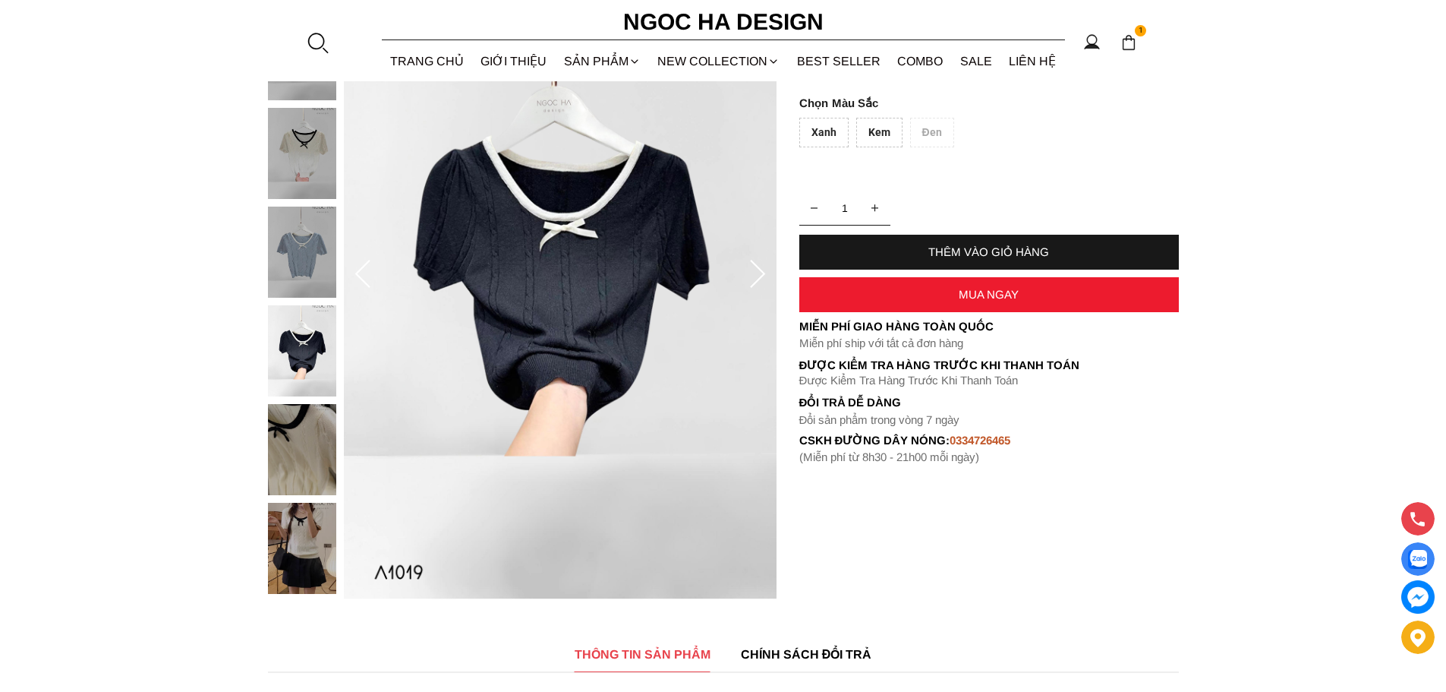
click at [824, 132] on div "Xanh" at bounding box center [823, 133] width 49 height 30
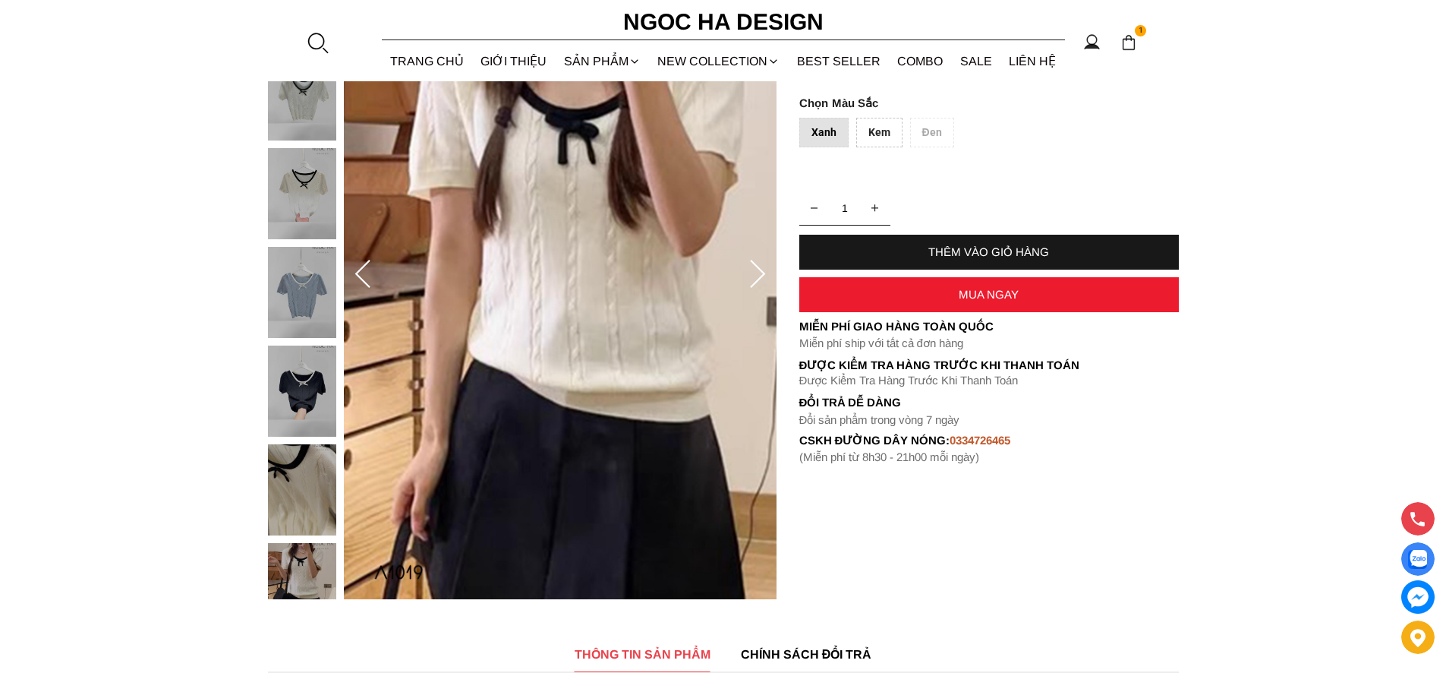
click at [881, 132] on div "Kem" at bounding box center [879, 133] width 46 height 30
click at [307, 304] on img at bounding box center [302, 292] width 68 height 91
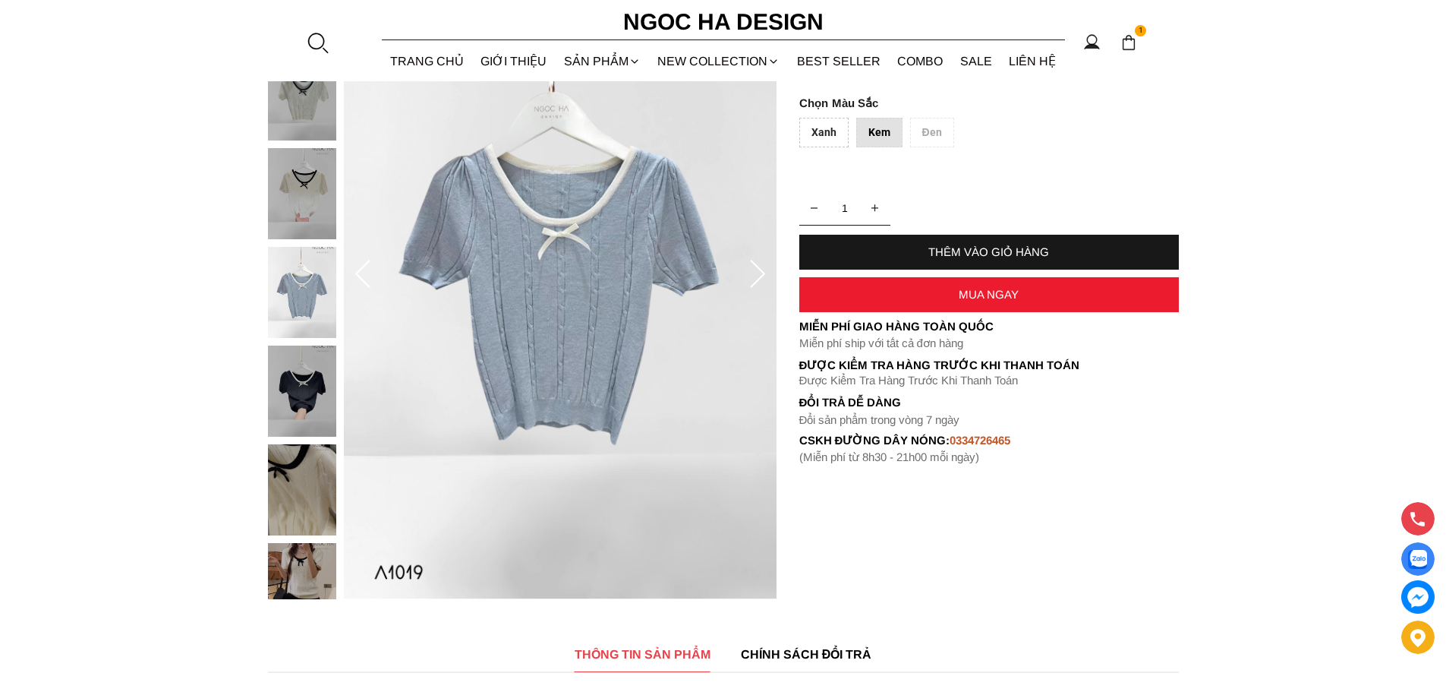
click at [300, 485] on img at bounding box center [302, 489] width 68 height 91
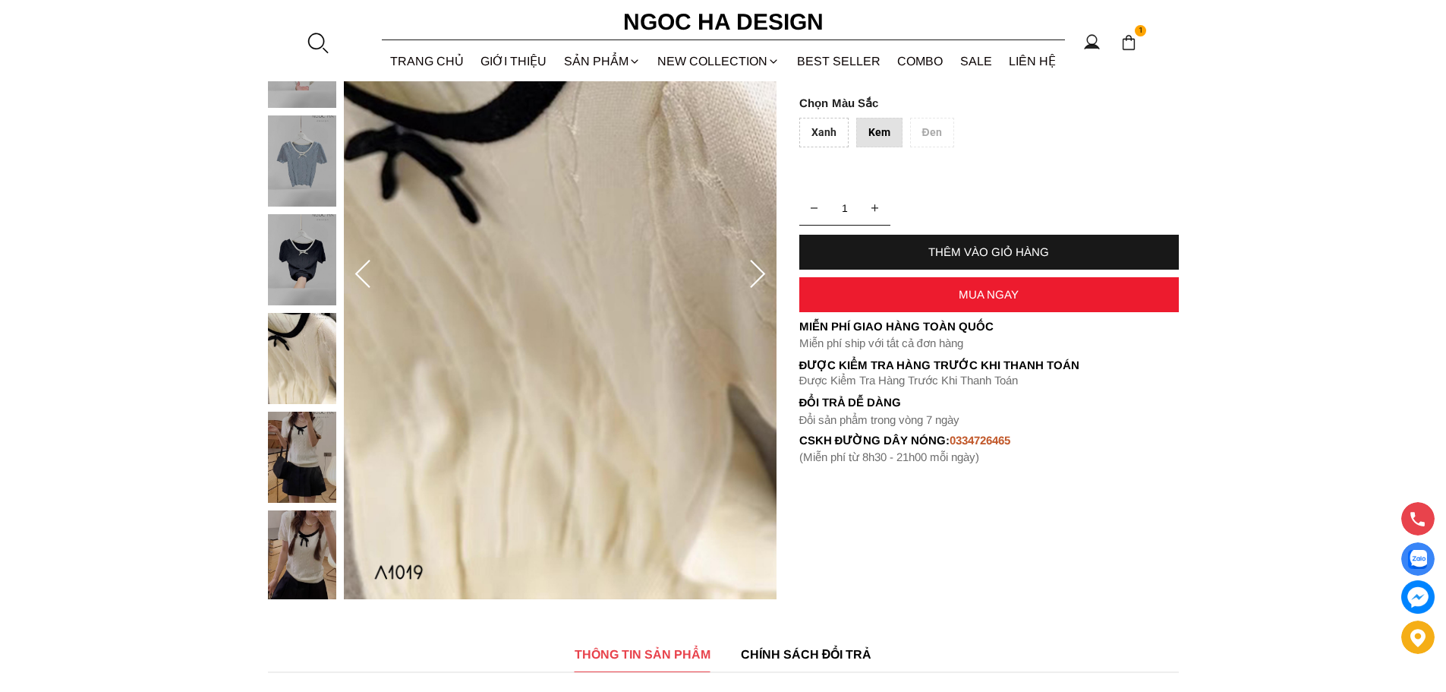
click at [761, 275] on icon at bounding box center [757, 275] width 30 height 30
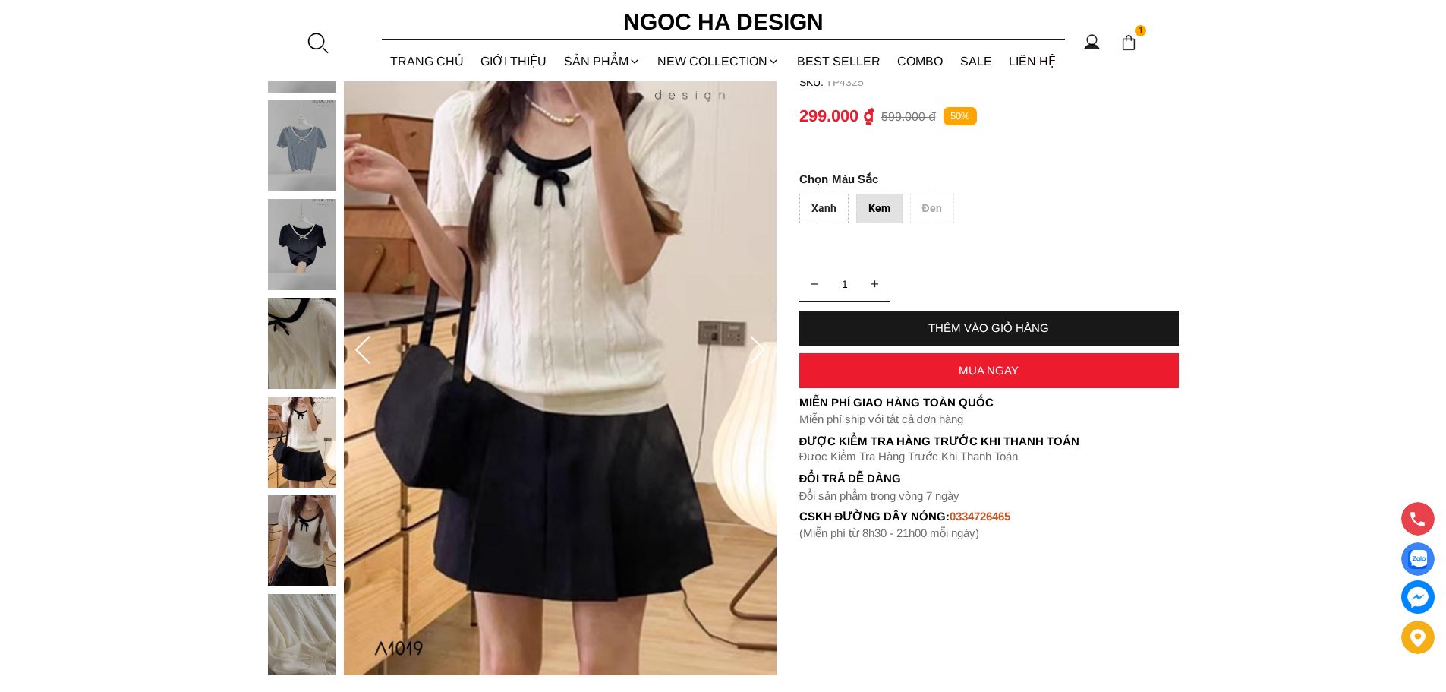
scroll to position [76, 0]
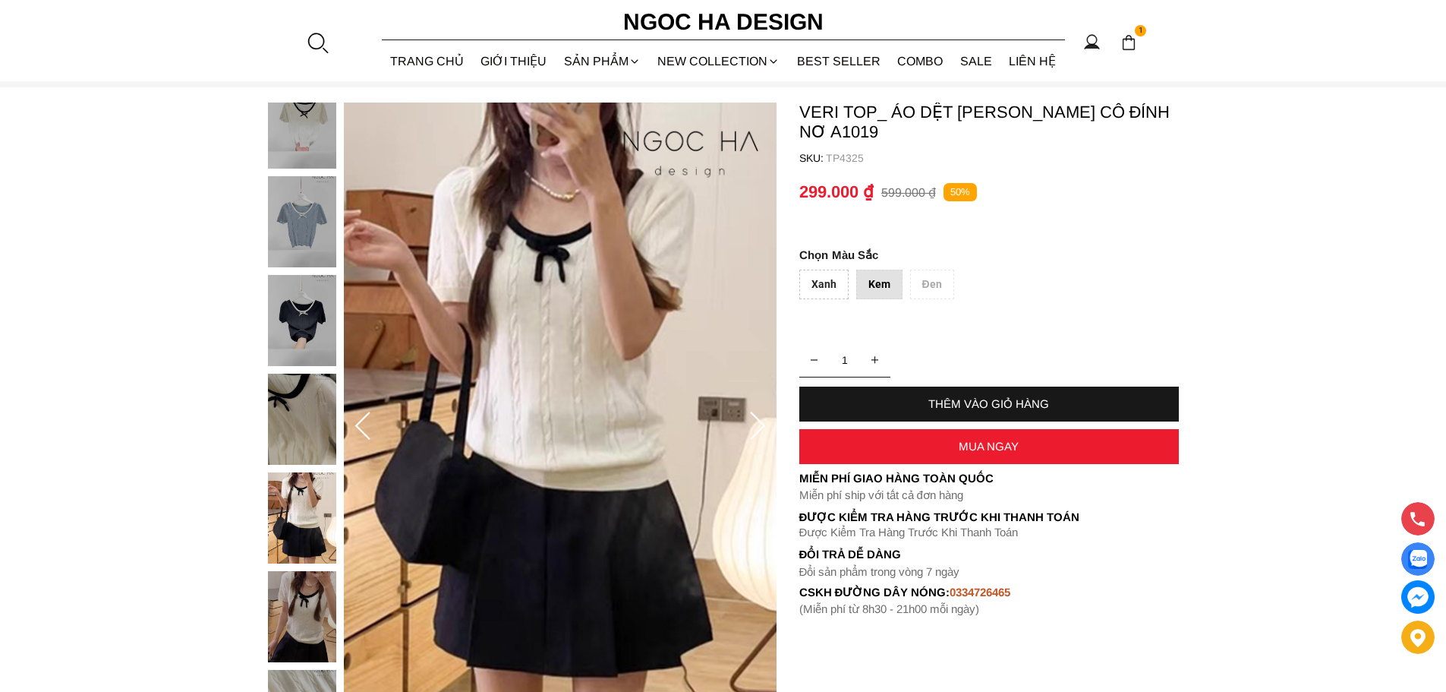
click at [752, 421] on icon at bounding box center [757, 426] width 30 height 30
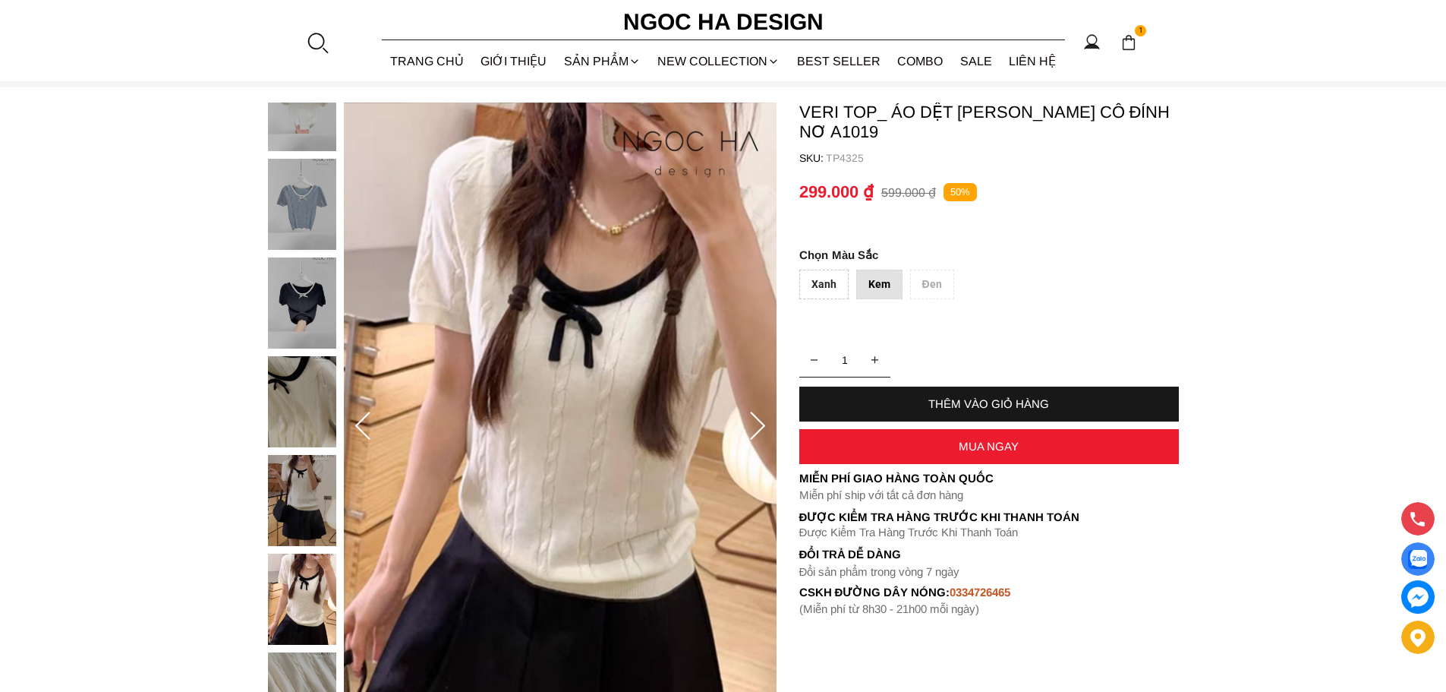
click at [745, 433] on icon at bounding box center [757, 426] width 30 height 30
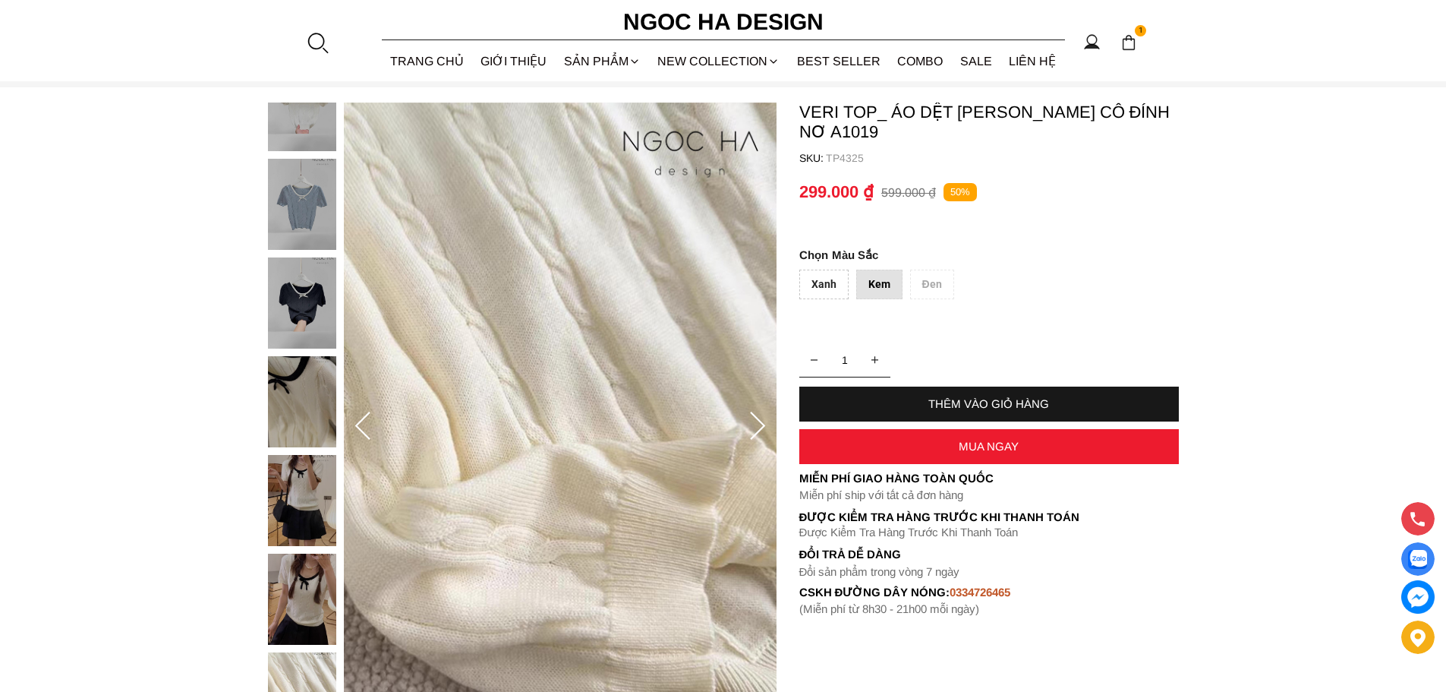
click at [284, 474] on img at bounding box center [302, 500] width 68 height 91
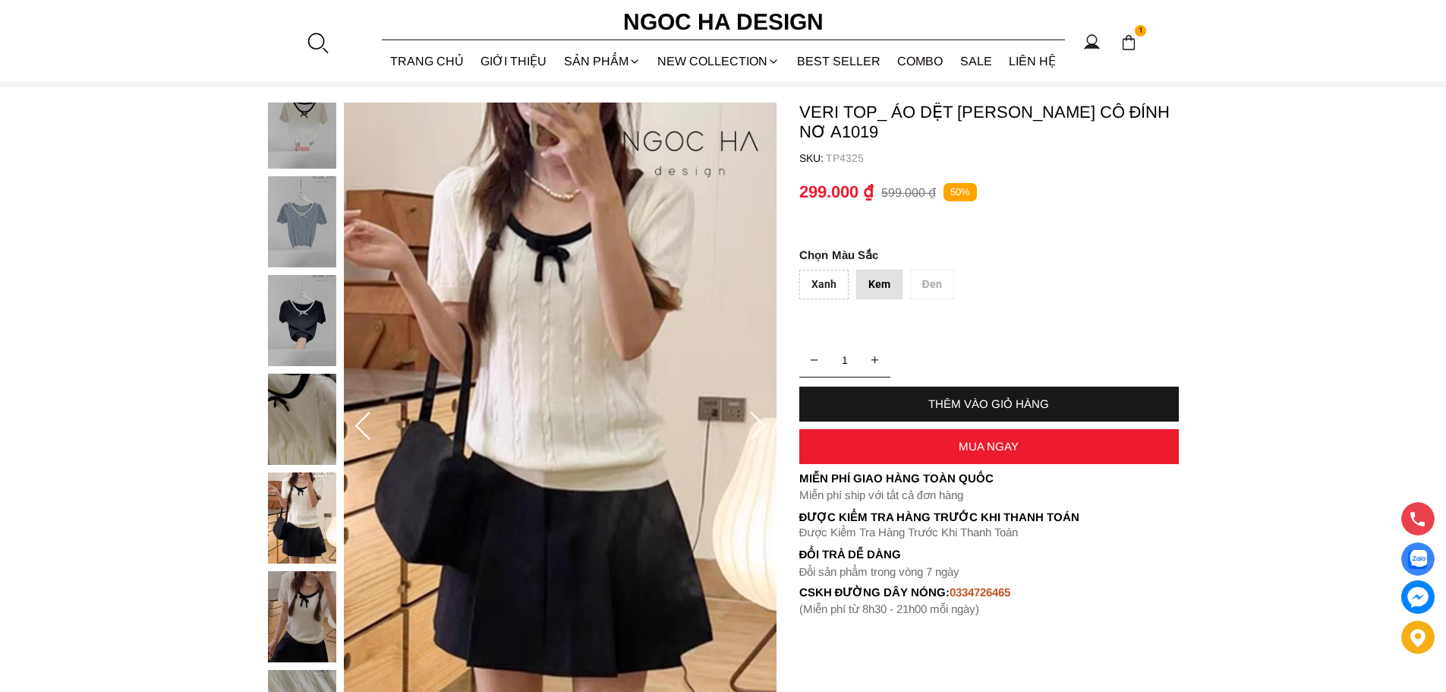
click at [320, 134] on div at bounding box center [306, 324] width 76 height 888
click at [310, 138] on img at bounding box center [302, 122] width 68 height 91
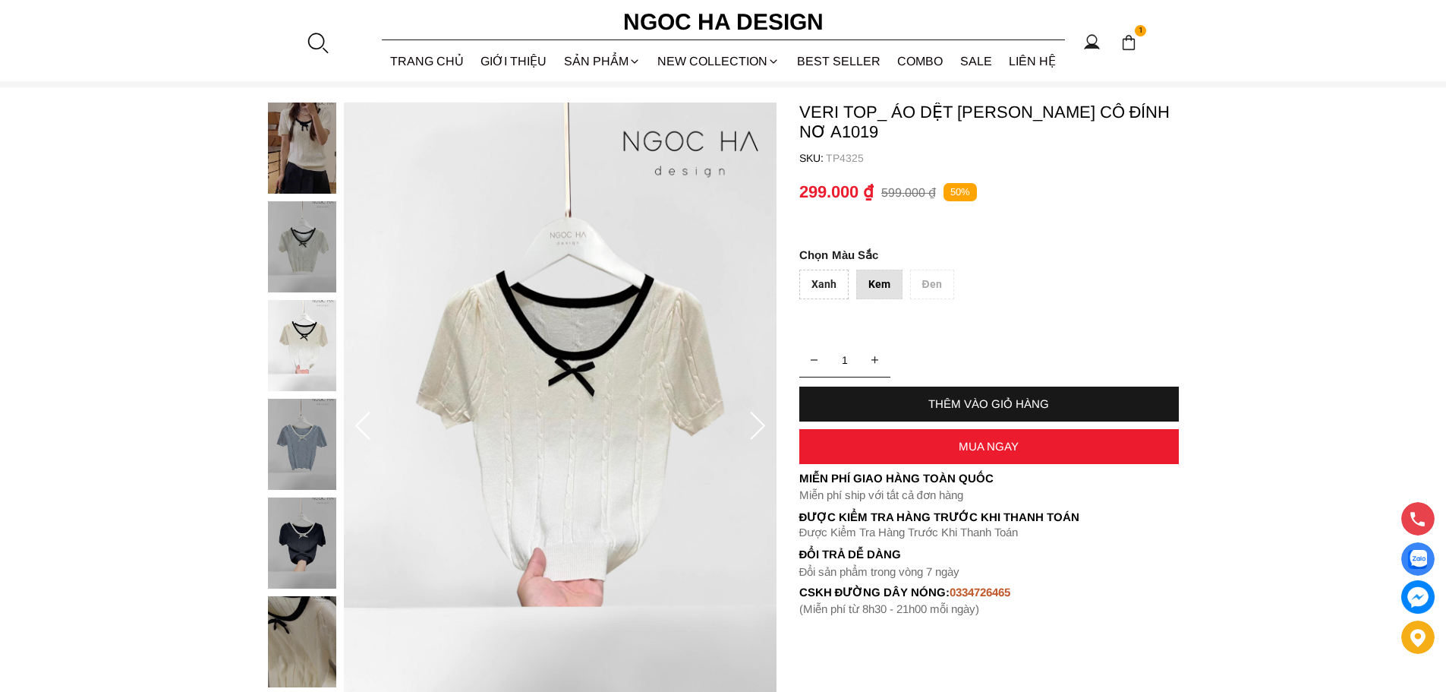
scroll to position [0, 0]
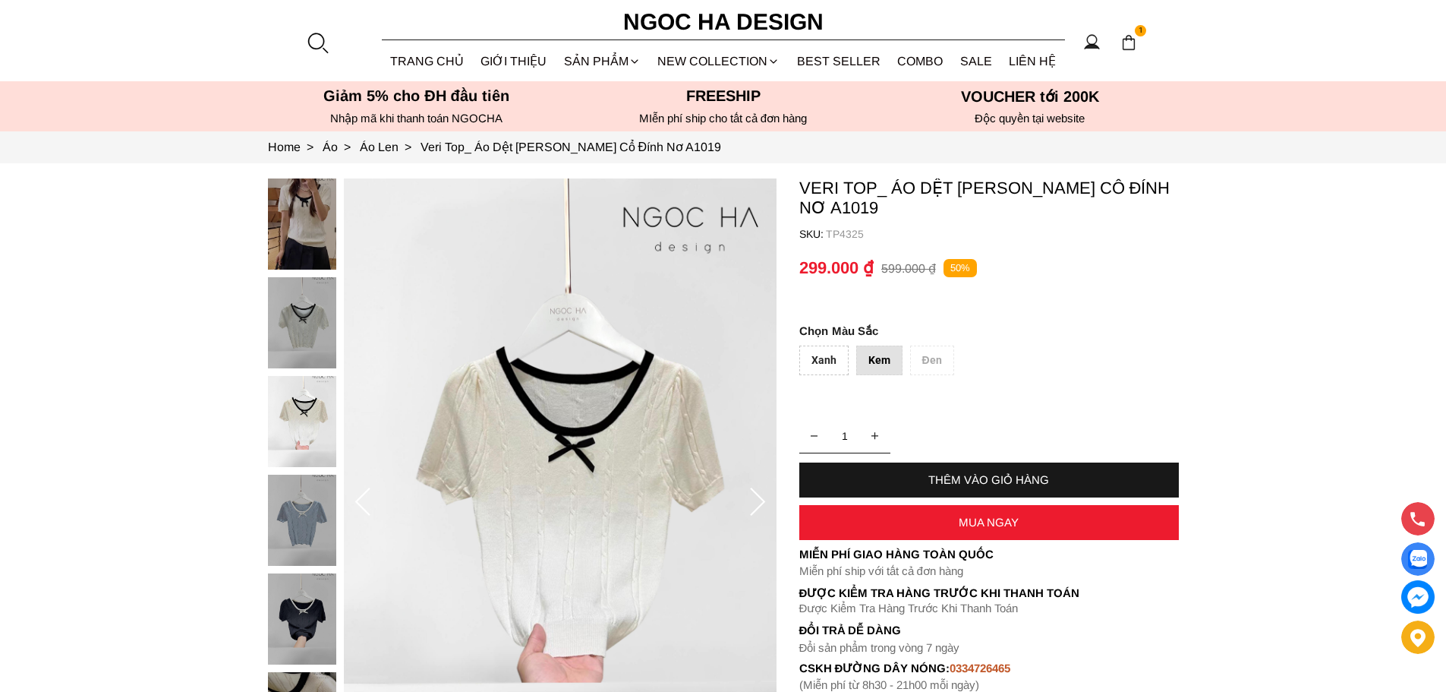
click at [296, 402] on div at bounding box center [306, 622] width 76 height 888
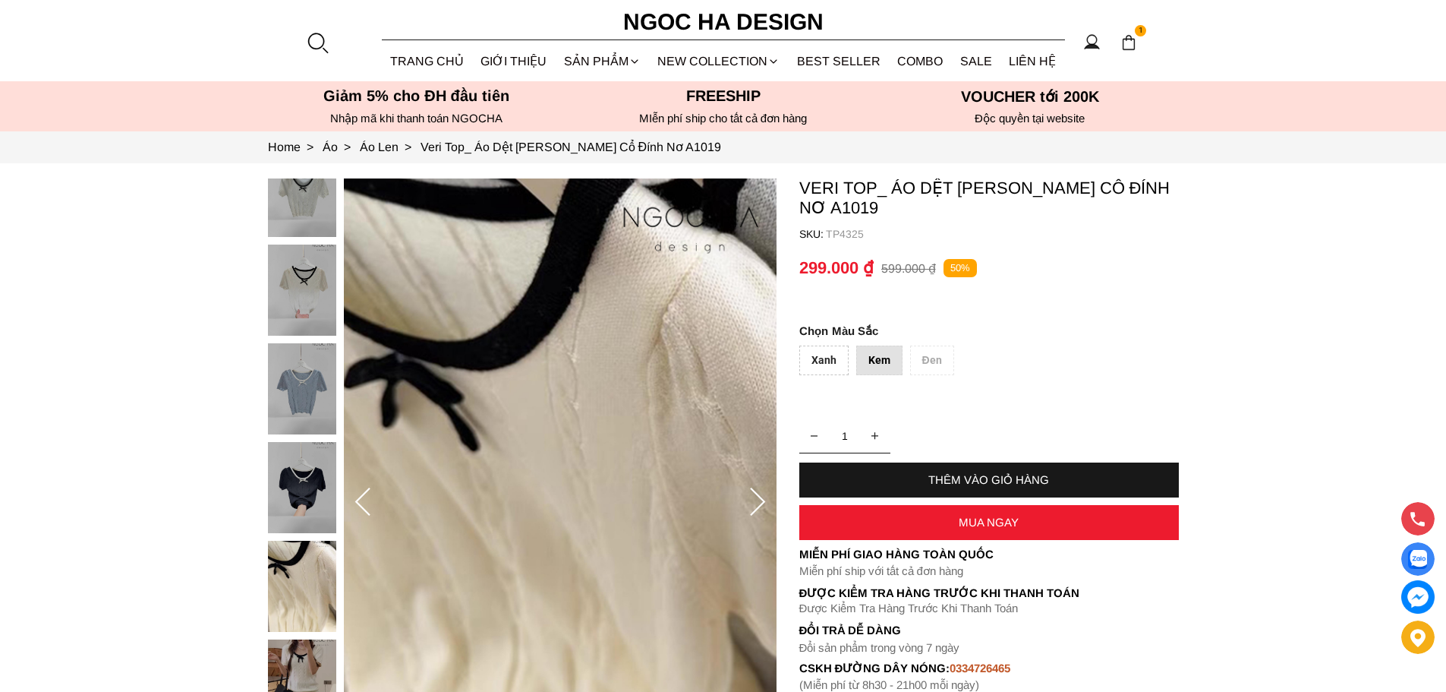
click at [294, 266] on img at bounding box center [302, 289] width 68 height 91
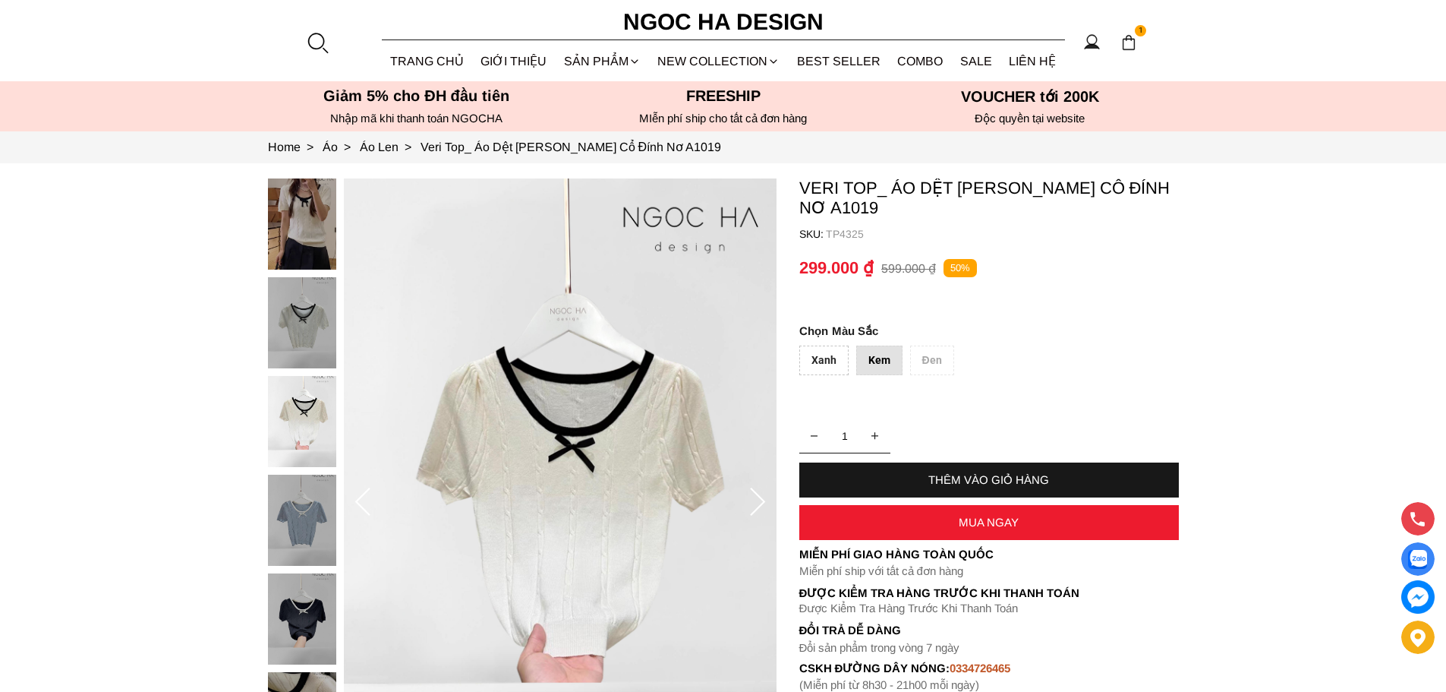
click at [313, 178] on section "Veri Top_ Áo Dệt [PERSON_NAME] Cổ Đính Nơ A1019 SKU: TP4325 [GEOGRAPHIC_DATA] K…" at bounding box center [723, 502] width 1446 height 679
click at [312, 213] on img at bounding box center [302, 223] width 68 height 91
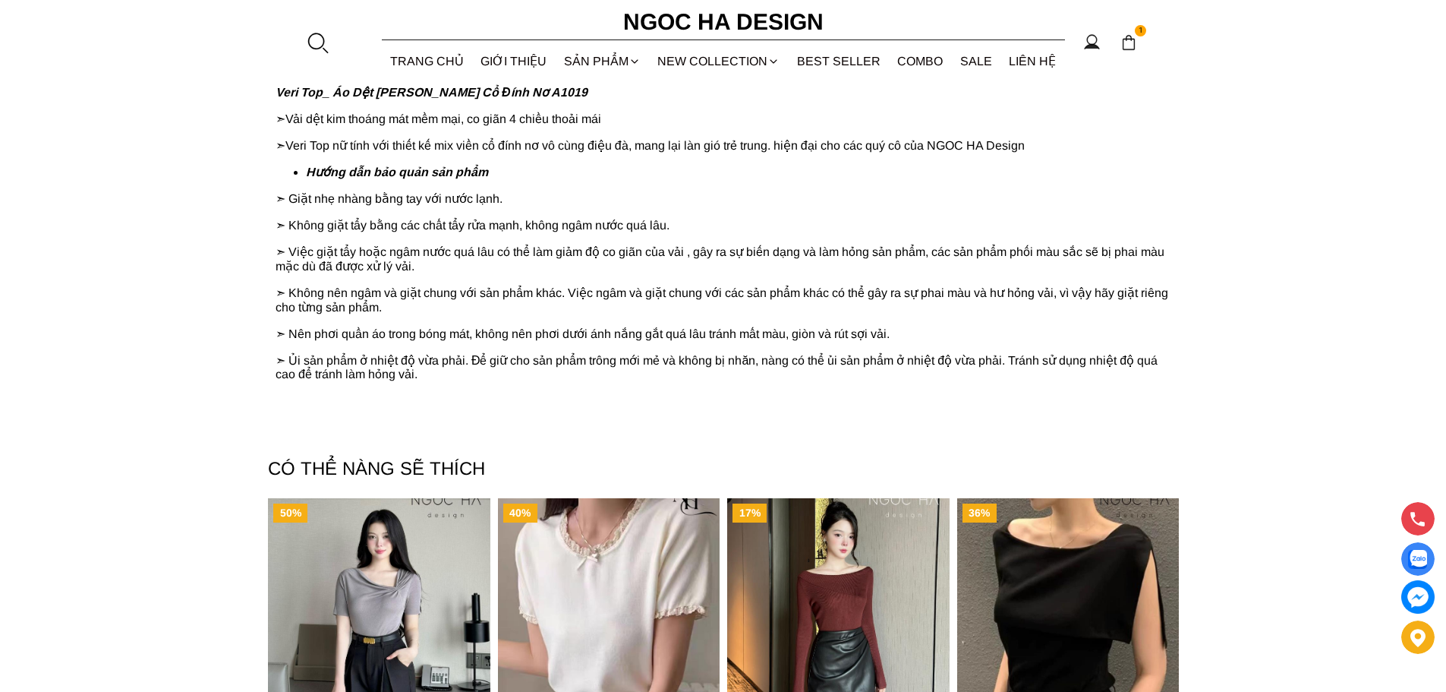
scroll to position [1063, 0]
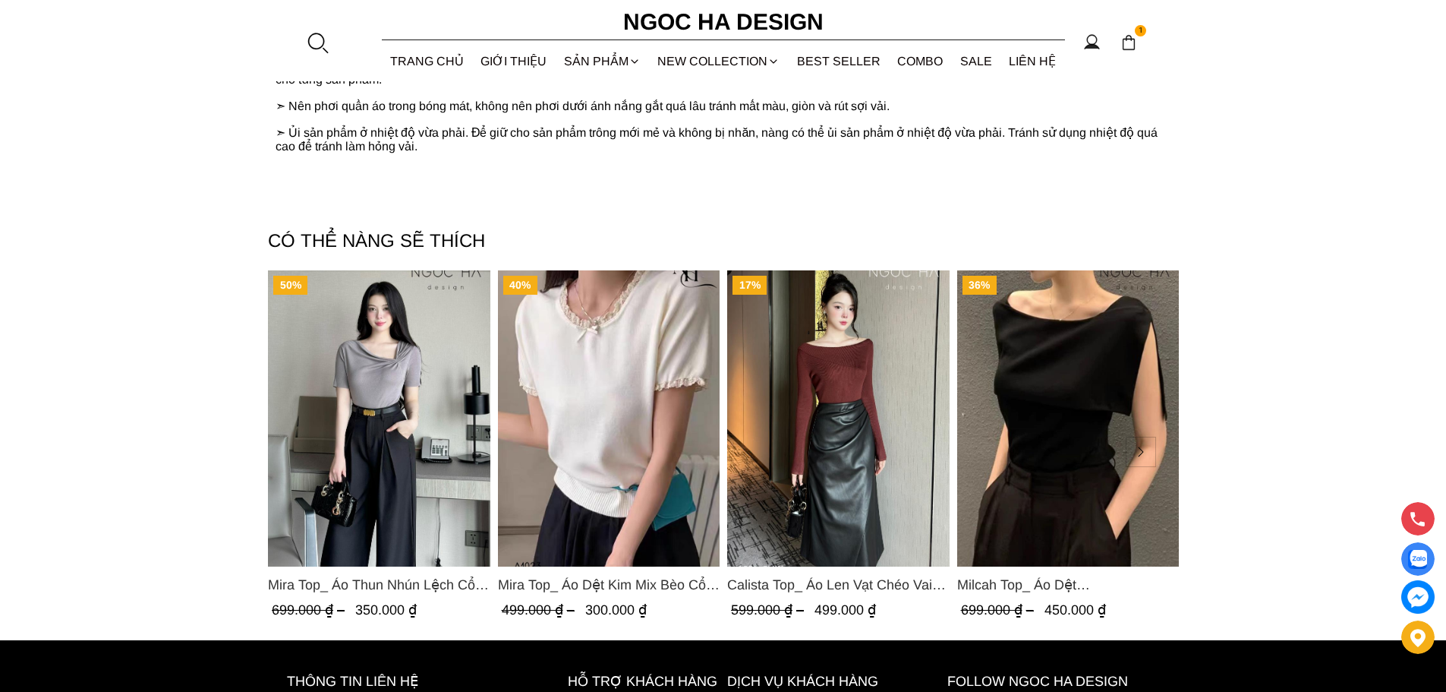
click at [628, 415] on img "Product image - Mira Top_ Áo Dệt Kim Mix Bèo Cổ Và Tay A1023" at bounding box center [608, 418] width 222 height 296
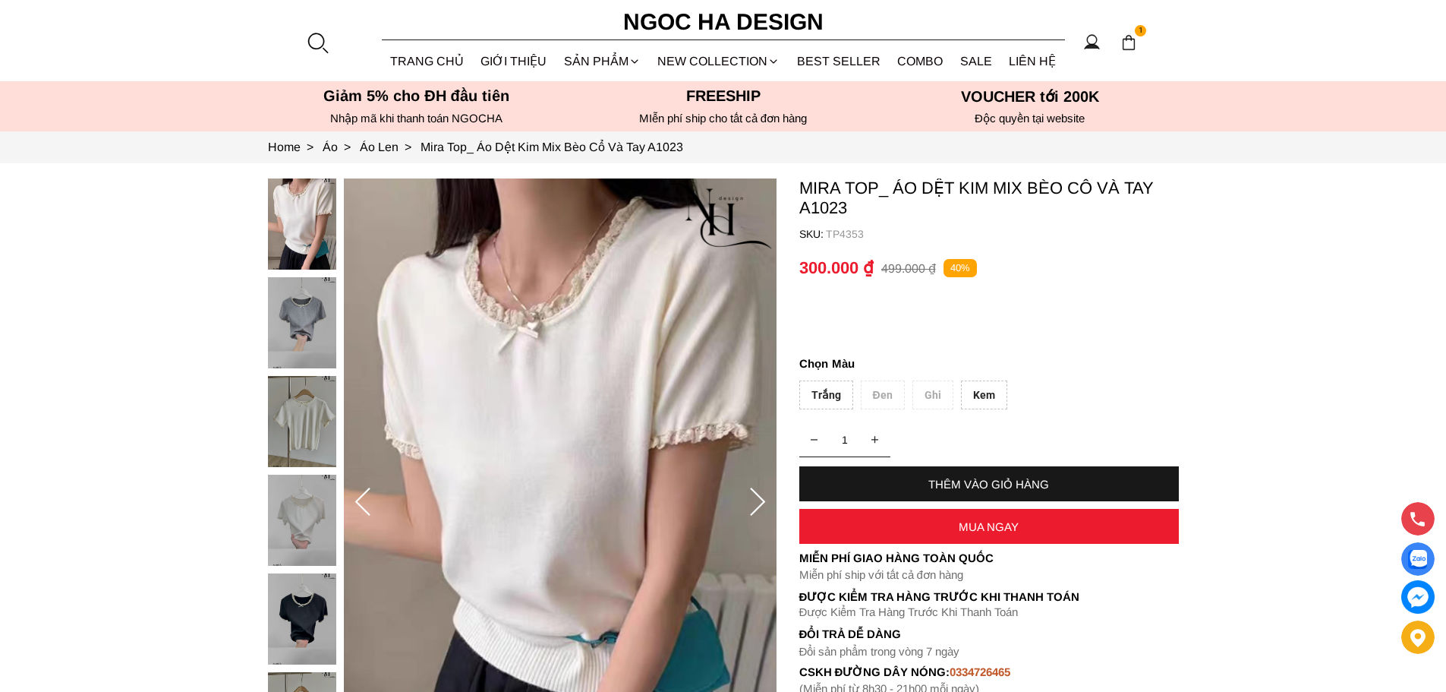
click at [326, 323] on img at bounding box center [302, 322] width 68 height 91
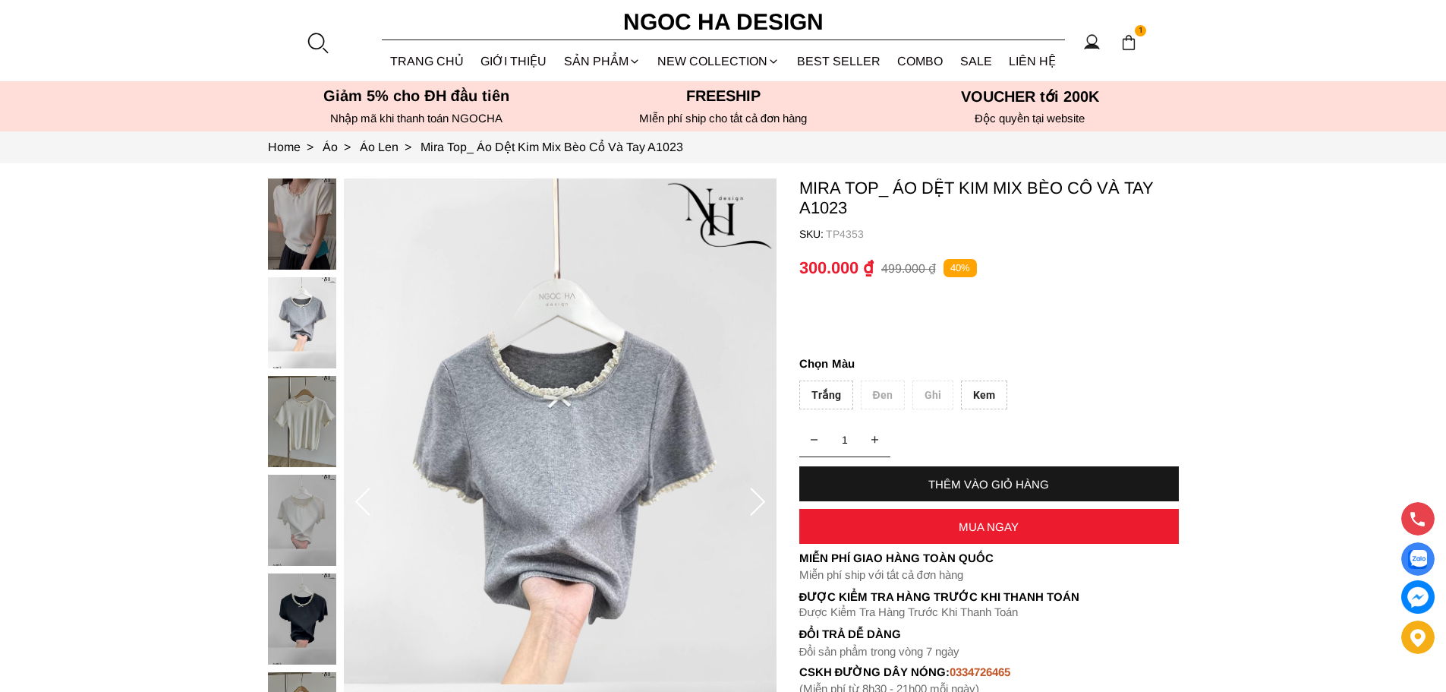
click at [839, 406] on div "Trắng" at bounding box center [826, 395] width 54 height 30
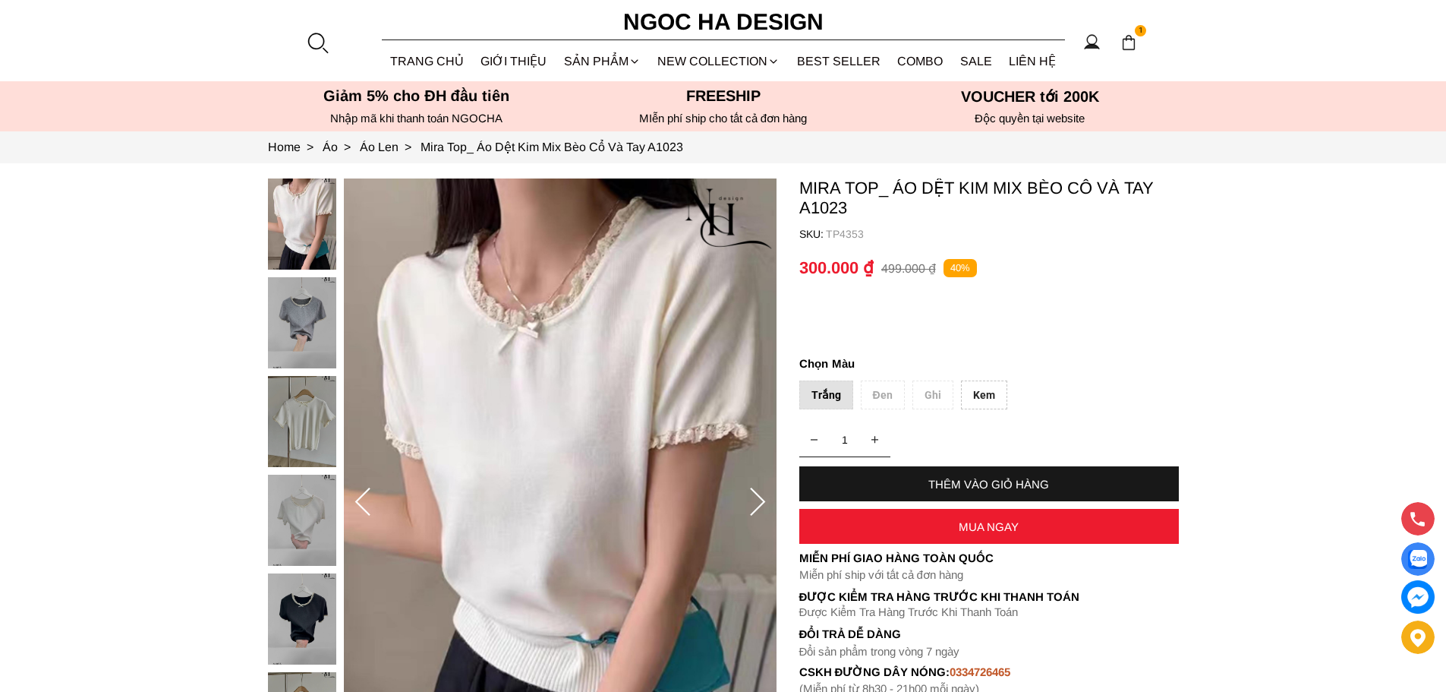
drag, startPoint x: 993, startPoint y: 395, endPoint x: 980, endPoint y: 398, distance: 13.3
click at [982, 398] on div "Kem" at bounding box center [984, 395] width 46 height 30
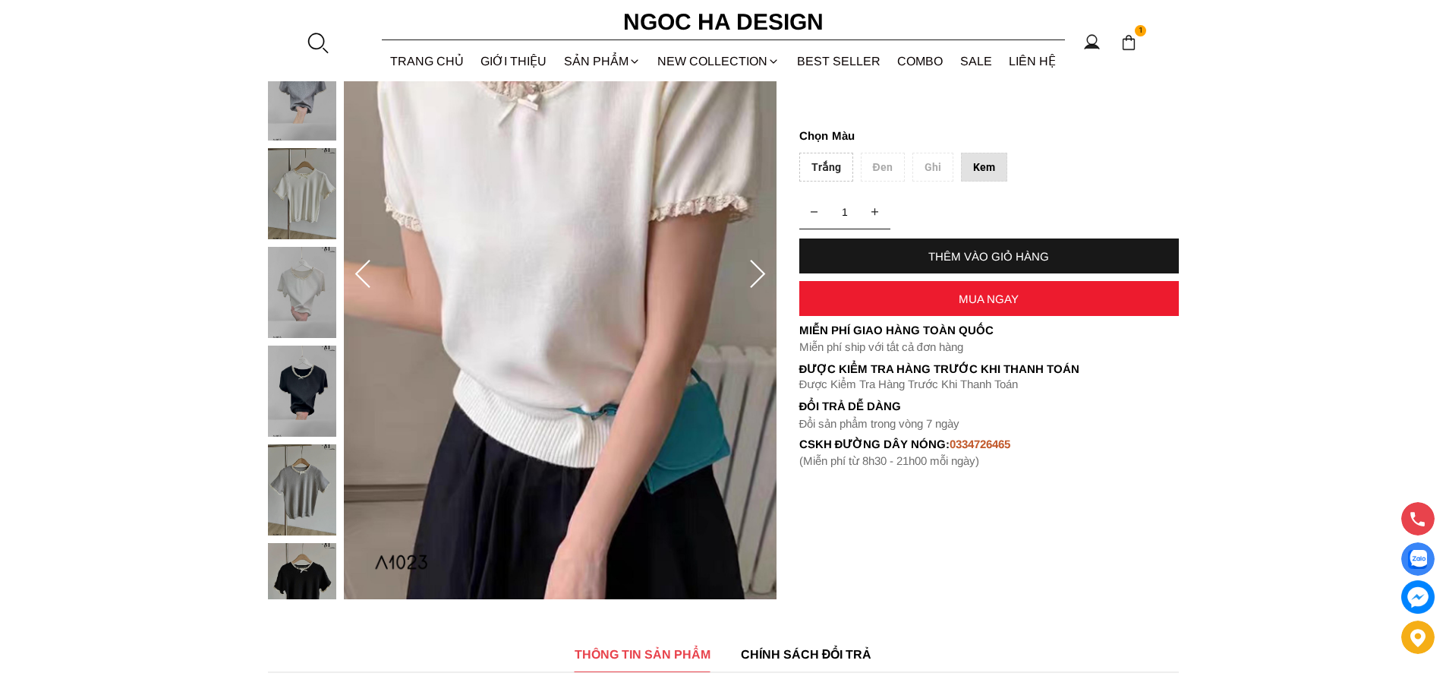
scroll to position [304, 0]
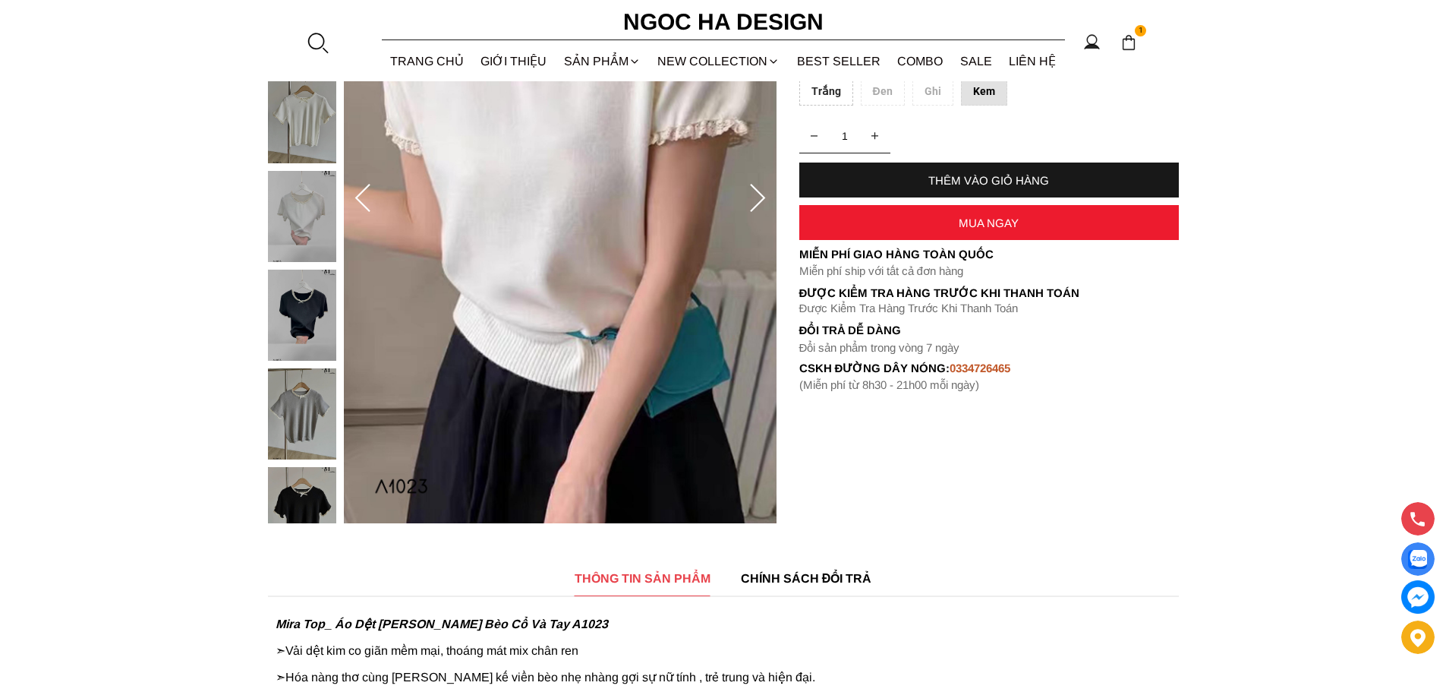
click at [314, 501] on img at bounding box center [302, 512] width 68 height 91
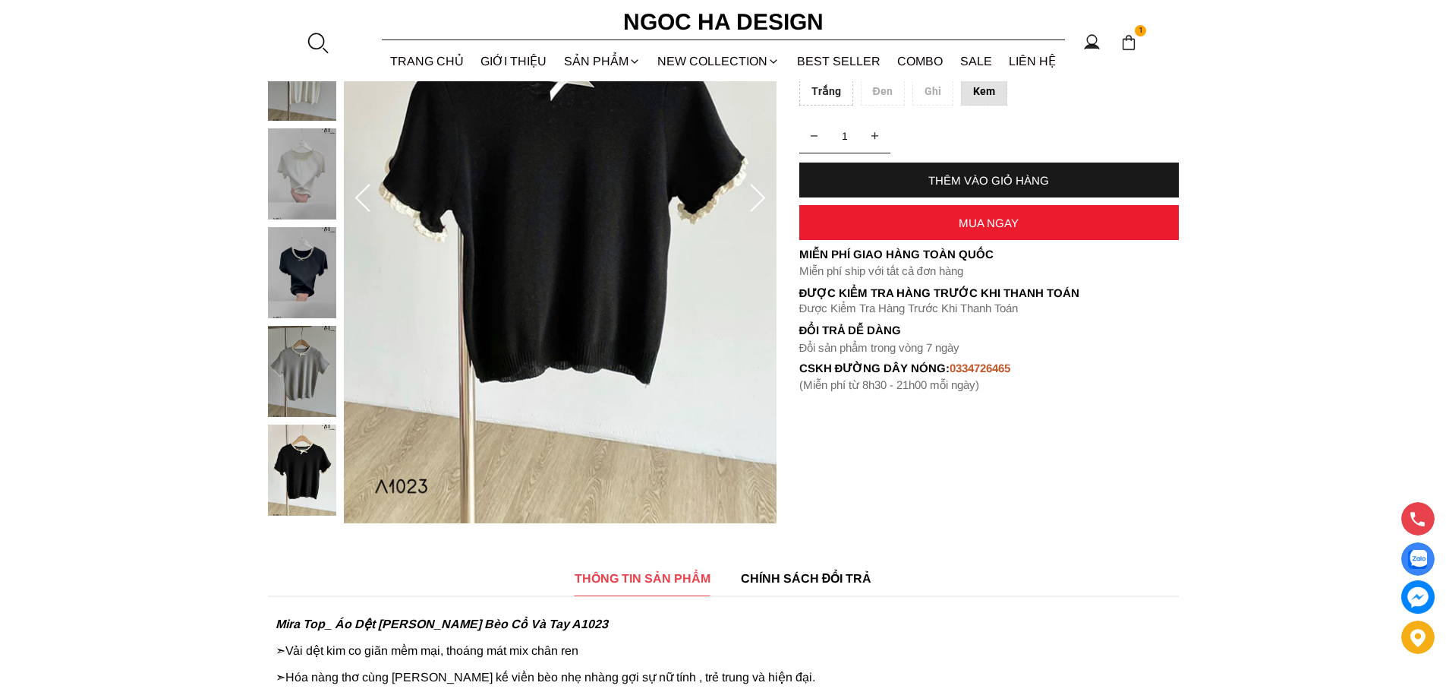
scroll to position [152, 0]
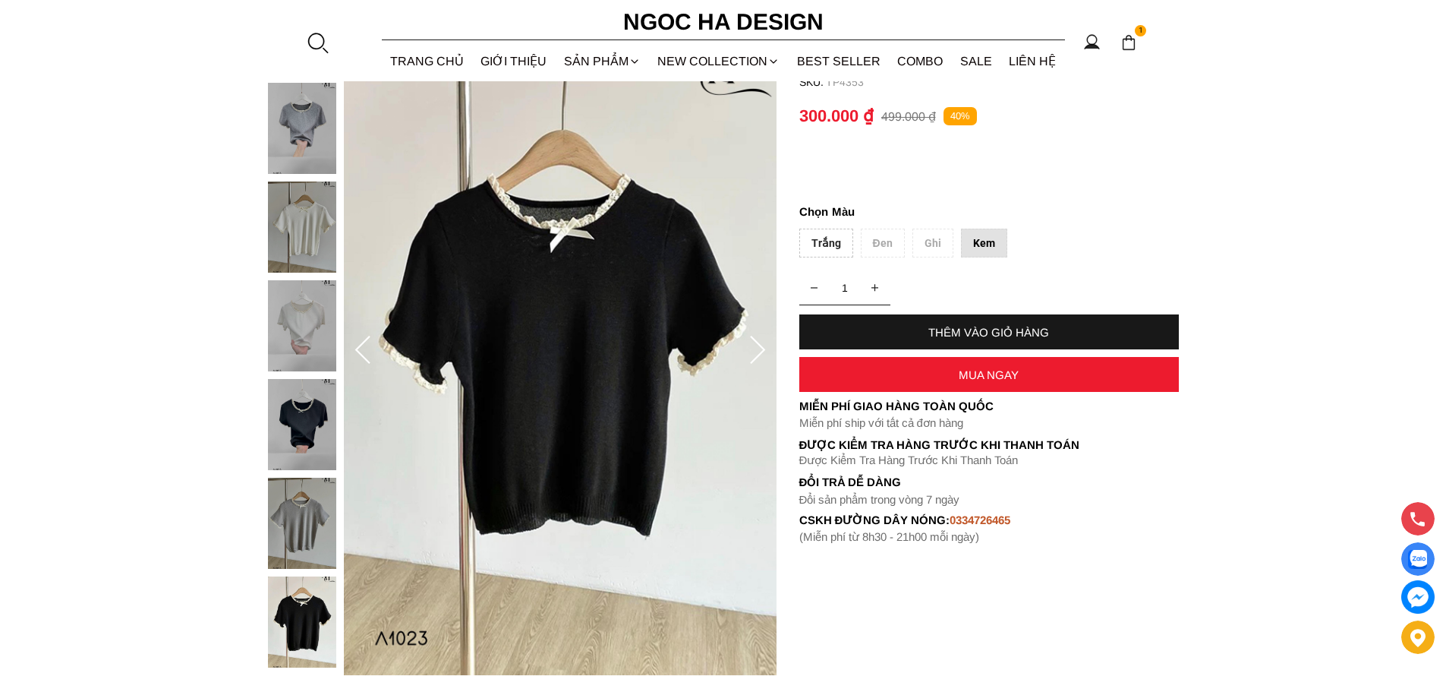
click at [301, 400] on img at bounding box center [302, 424] width 68 height 91
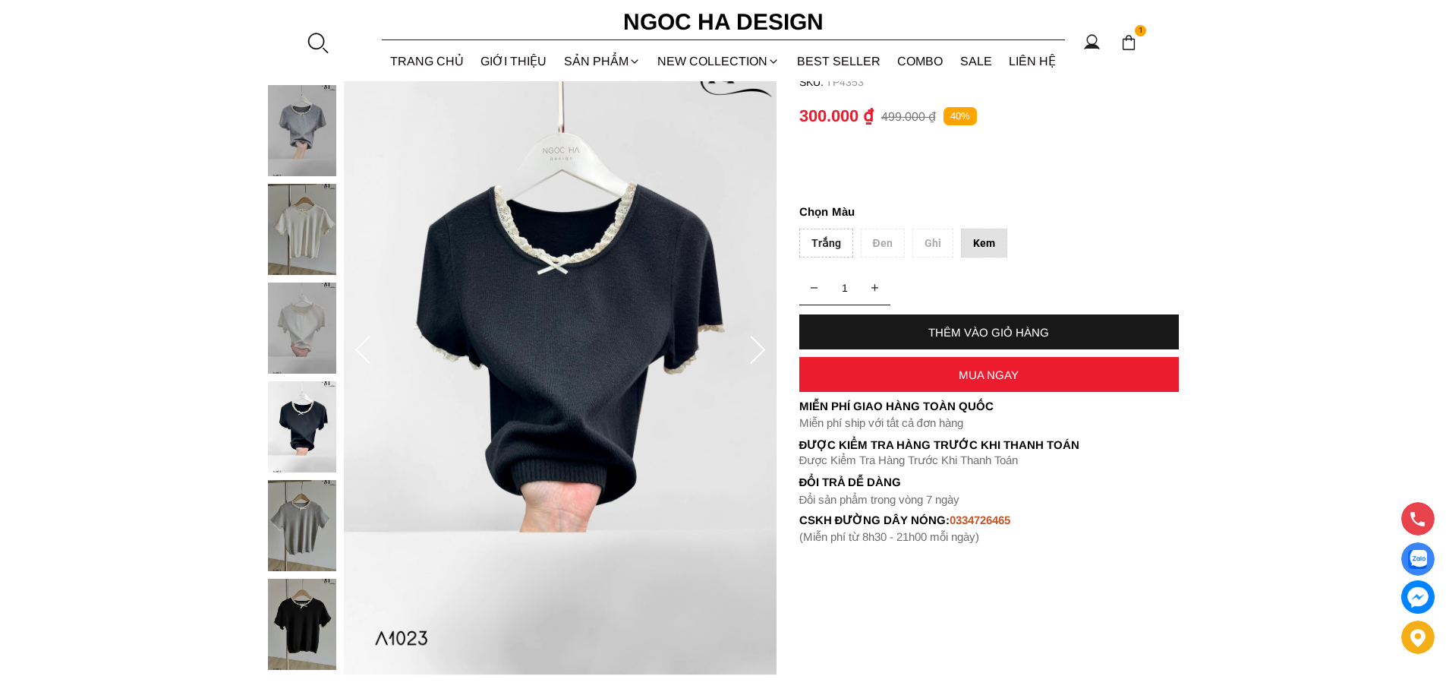
click at [296, 142] on img at bounding box center [302, 130] width 68 height 91
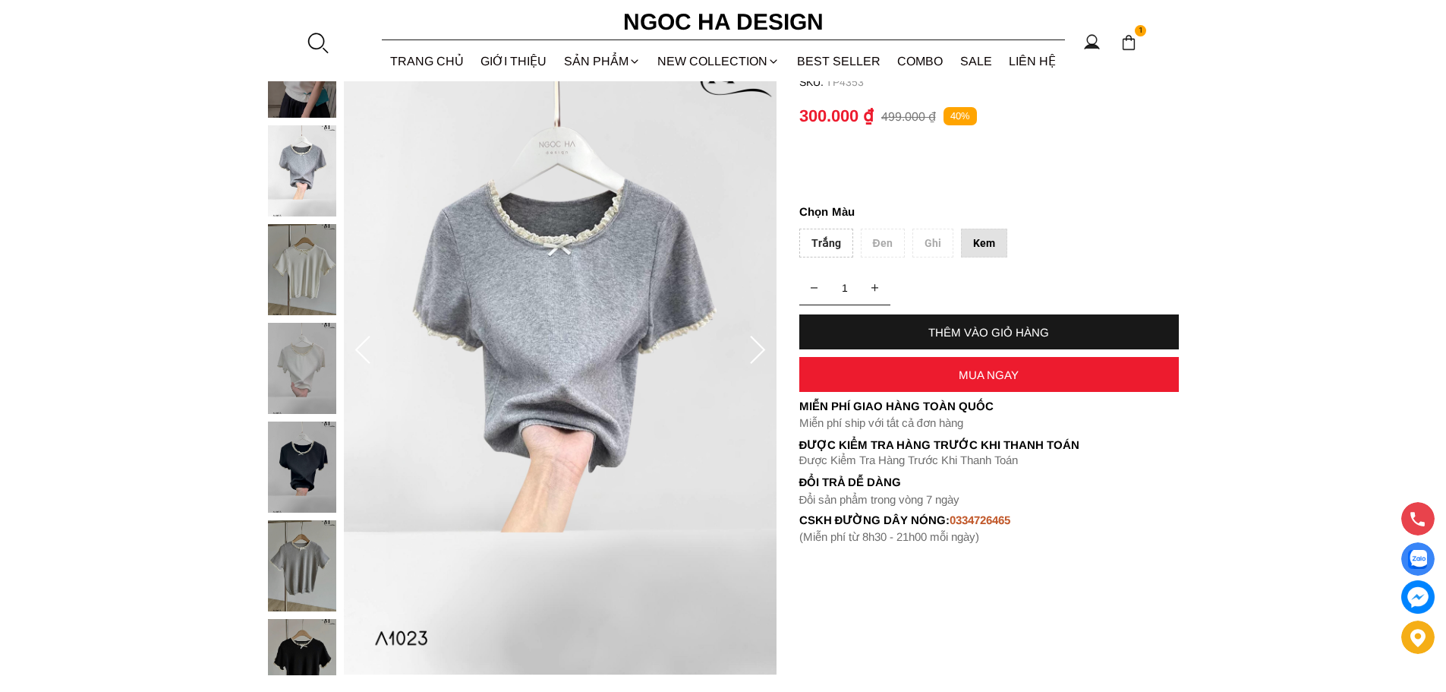
scroll to position [0, 0]
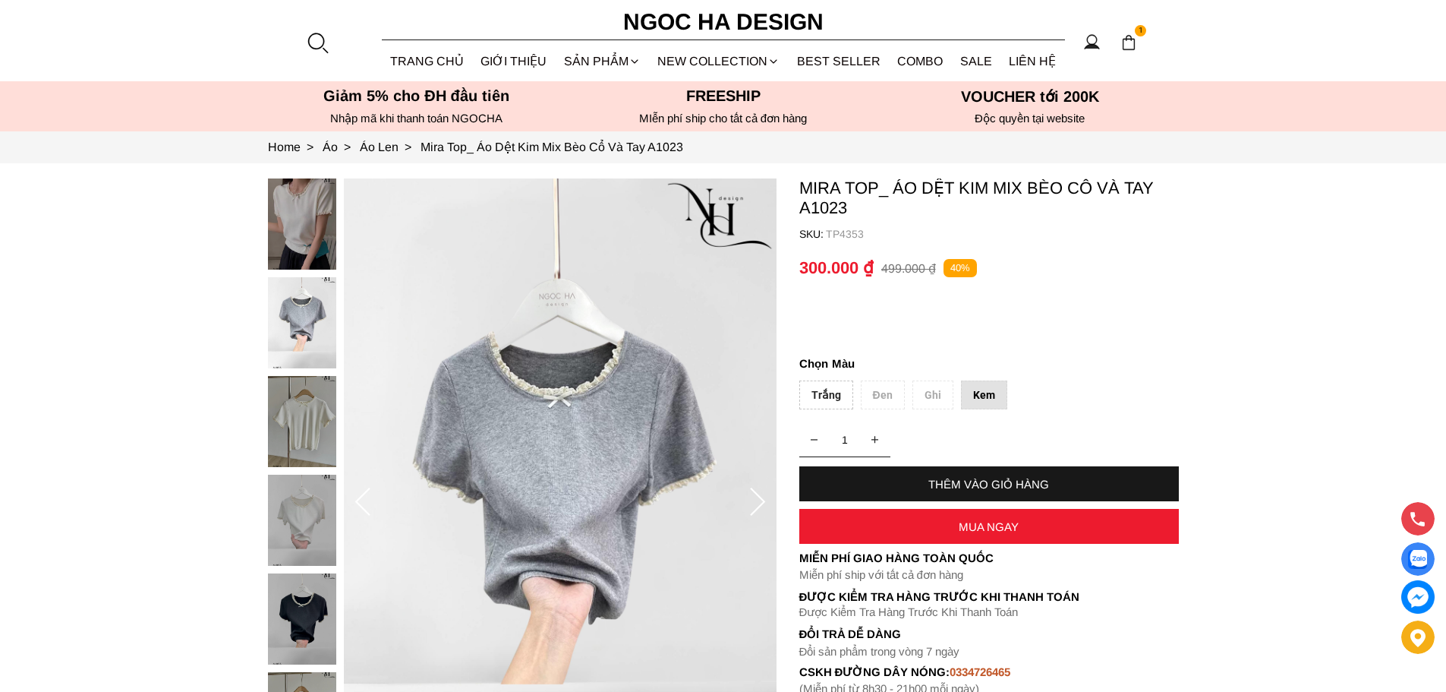
click at [323, 227] on img at bounding box center [302, 223] width 68 height 91
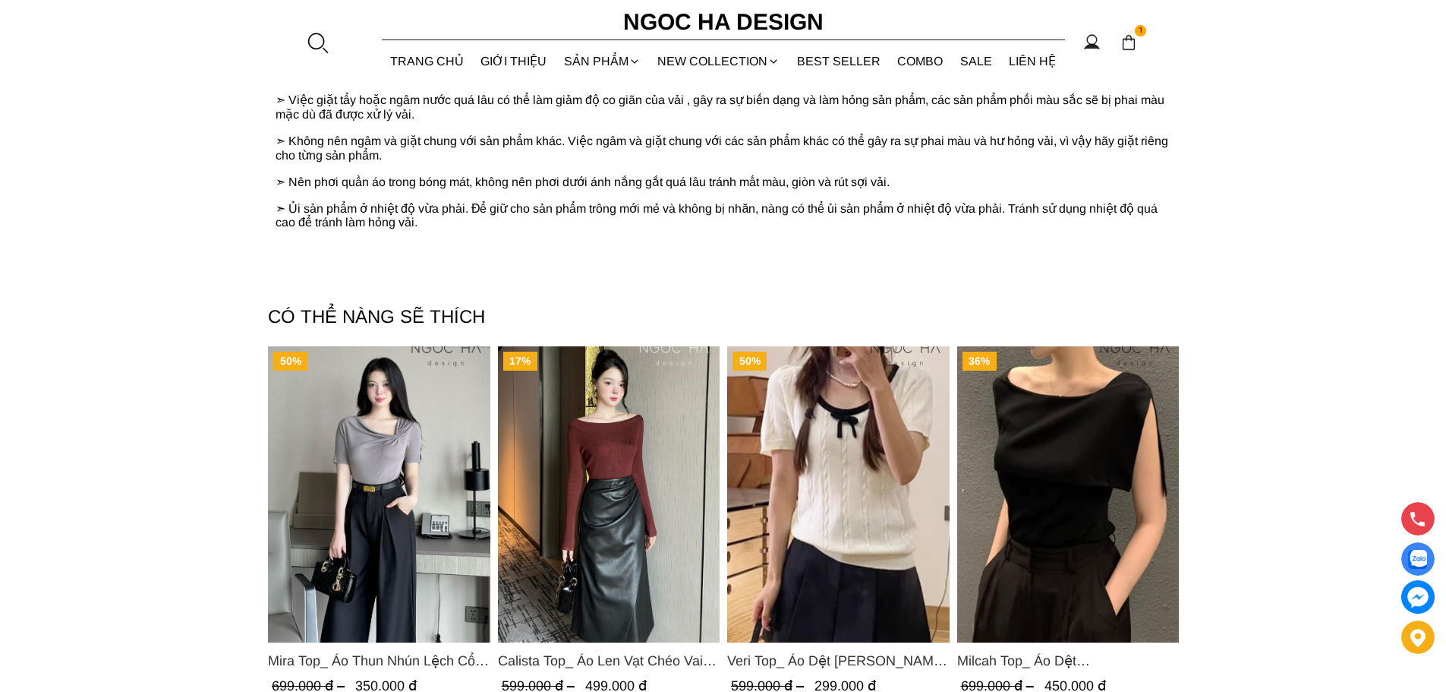
scroll to position [1139, 0]
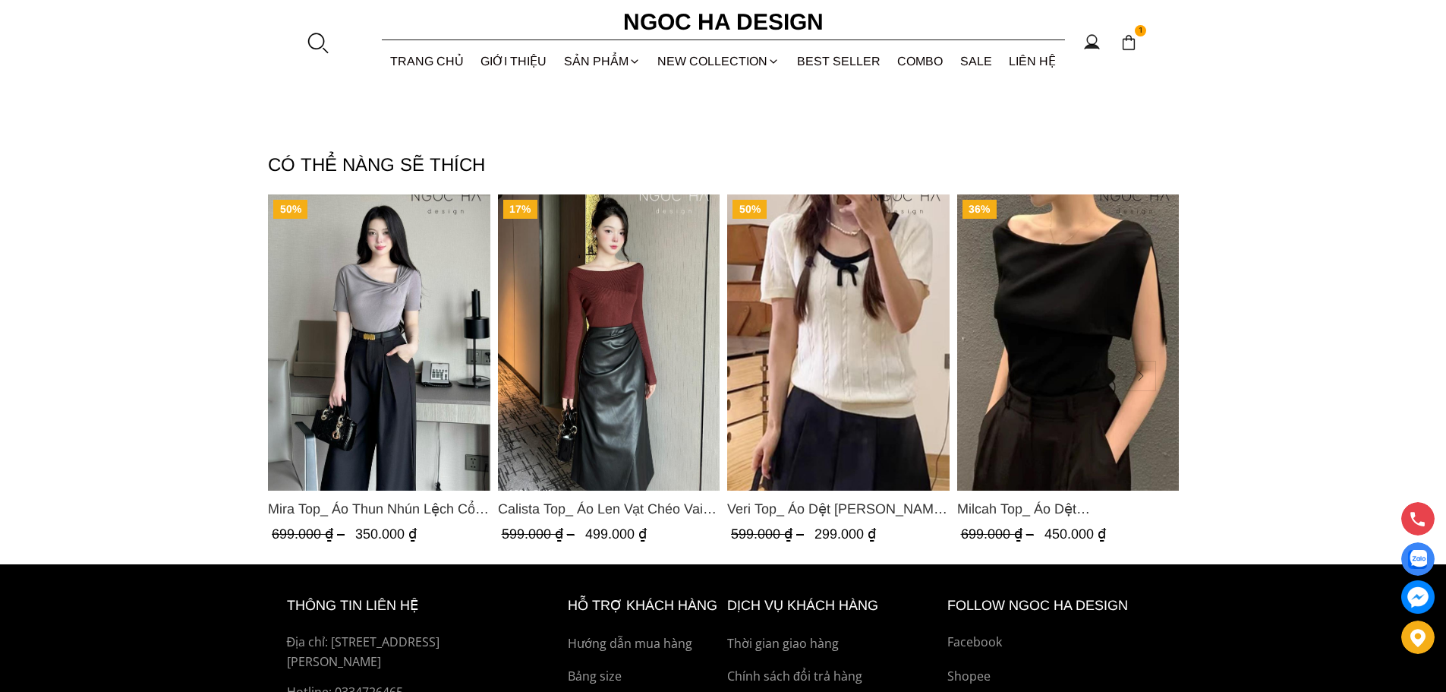
click at [1143, 385] on button at bounding box center [1141, 376] width 30 height 30
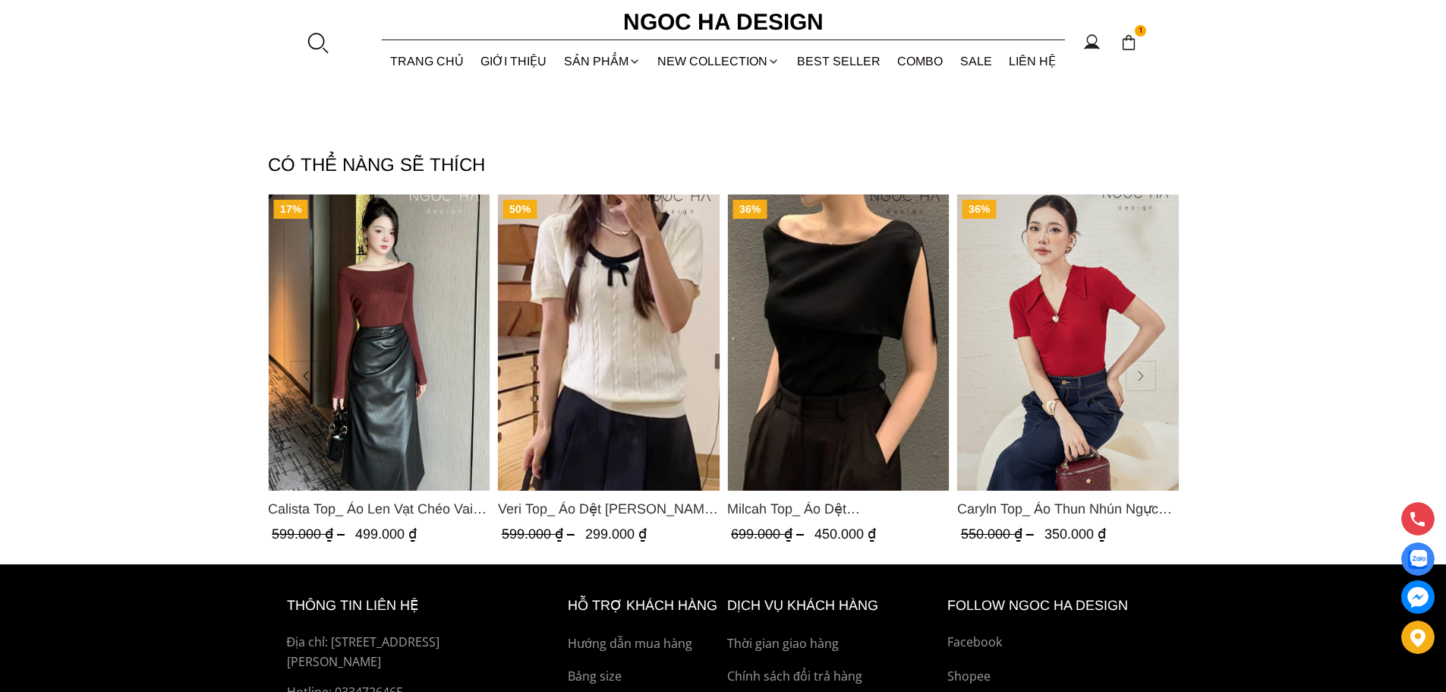
click at [1143, 385] on button at bounding box center [1141, 376] width 30 height 30
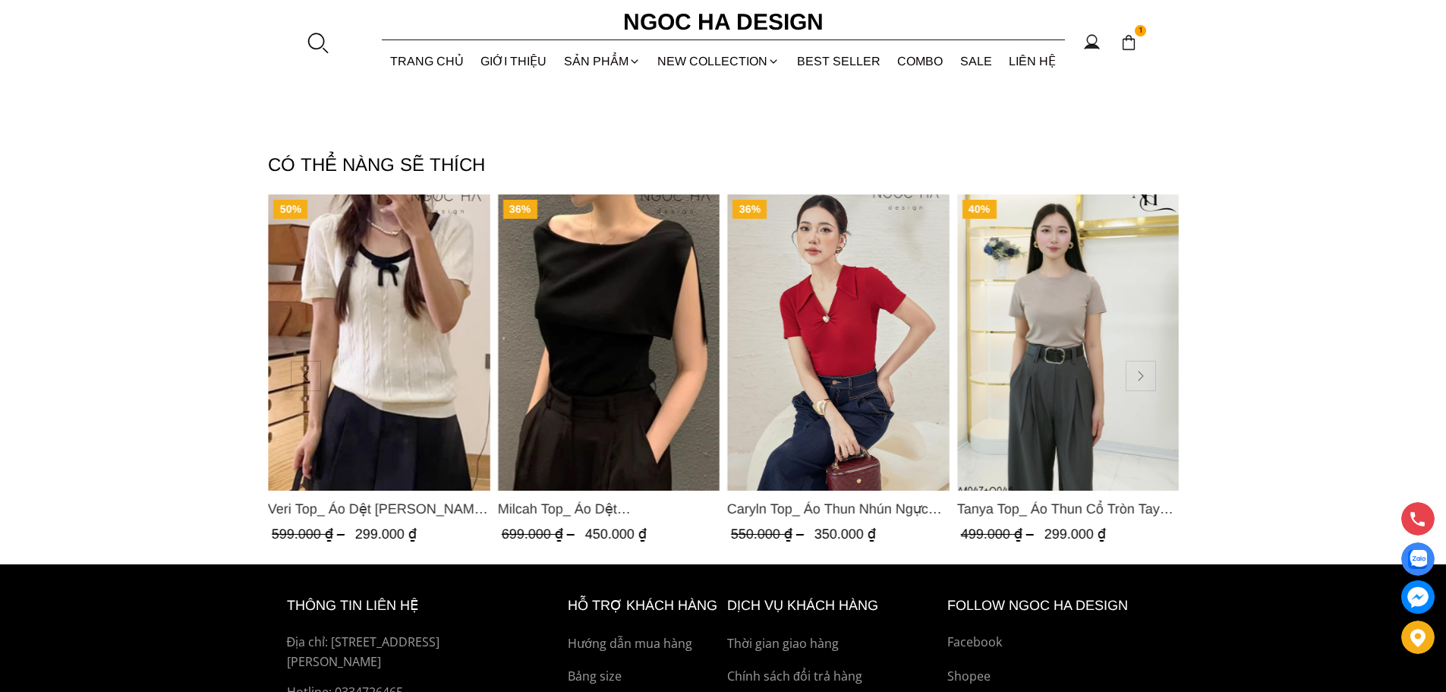
click at [1143, 385] on button at bounding box center [1141, 376] width 30 height 30
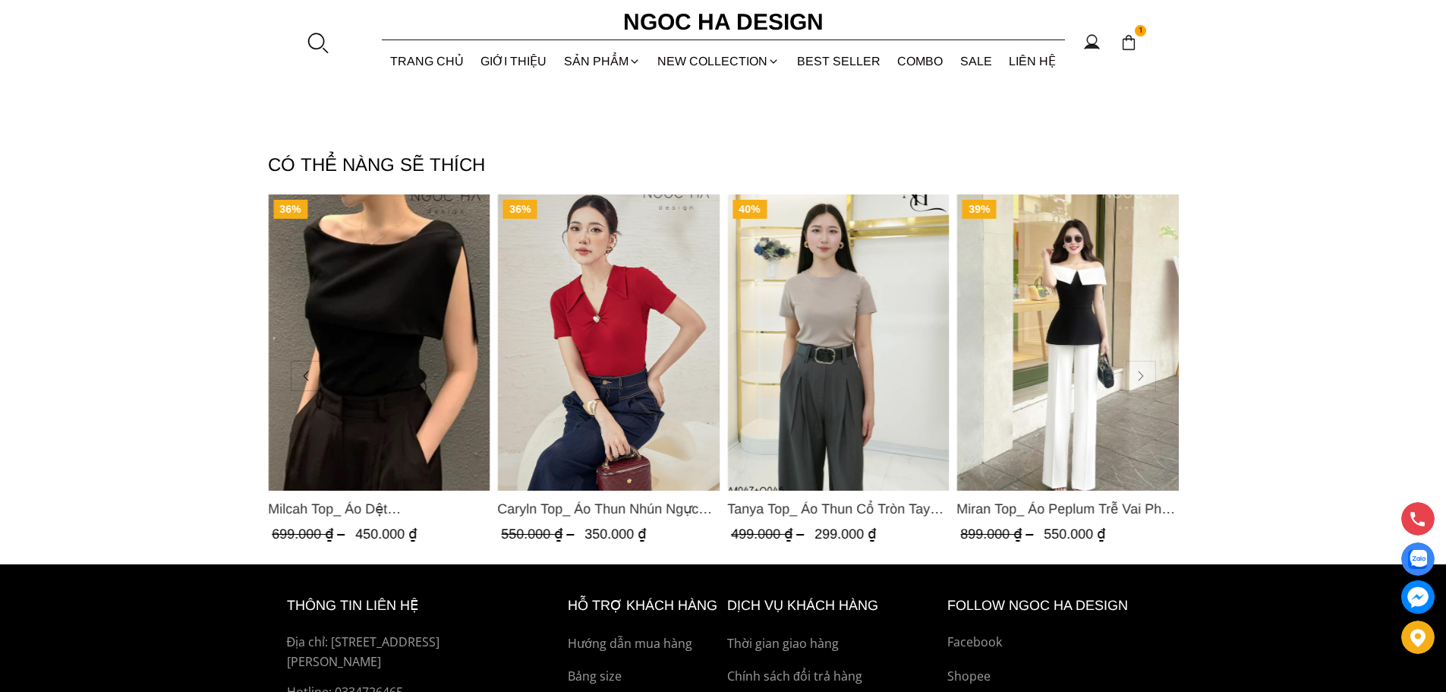
click at [1143, 385] on button at bounding box center [1141, 376] width 30 height 30
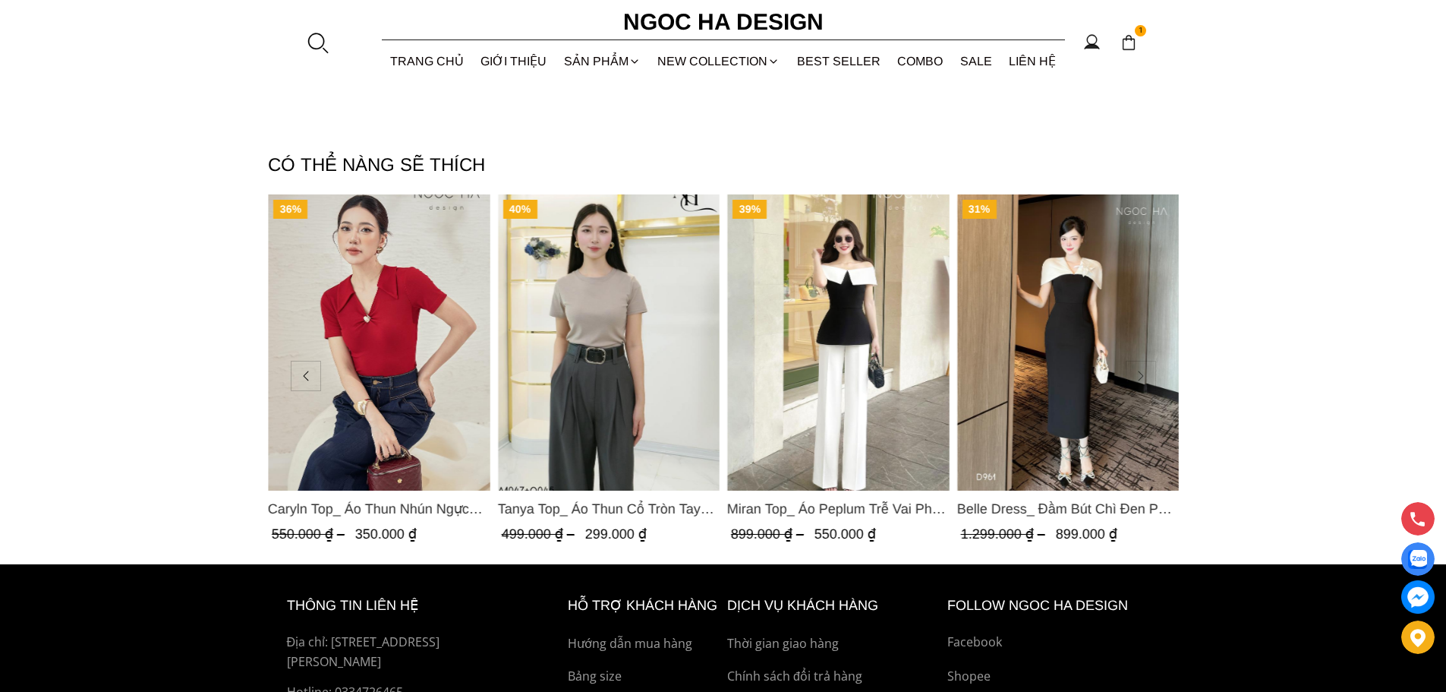
click at [1143, 385] on button at bounding box center [1141, 376] width 30 height 30
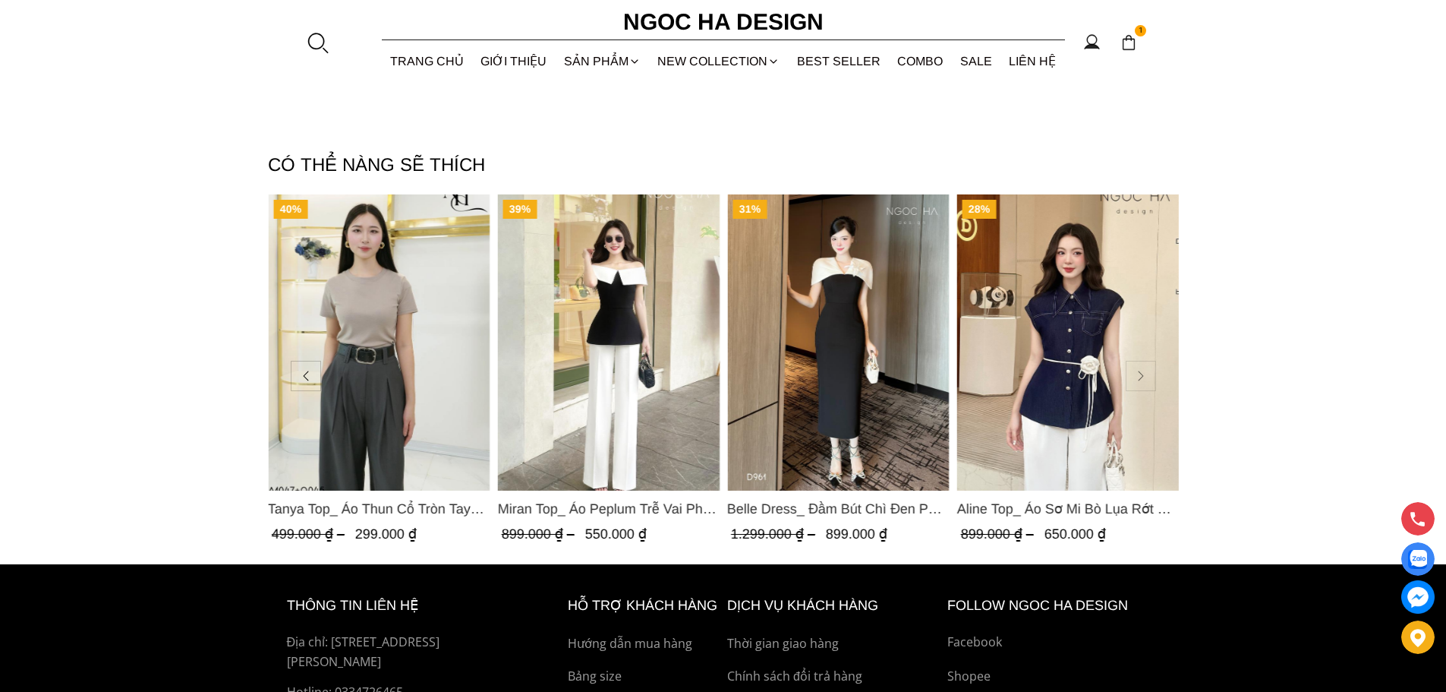
click at [1143, 385] on button at bounding box center [1141, 376] width 30 height 30
